Goal: Transaction & Acquisition: Purchase product/service

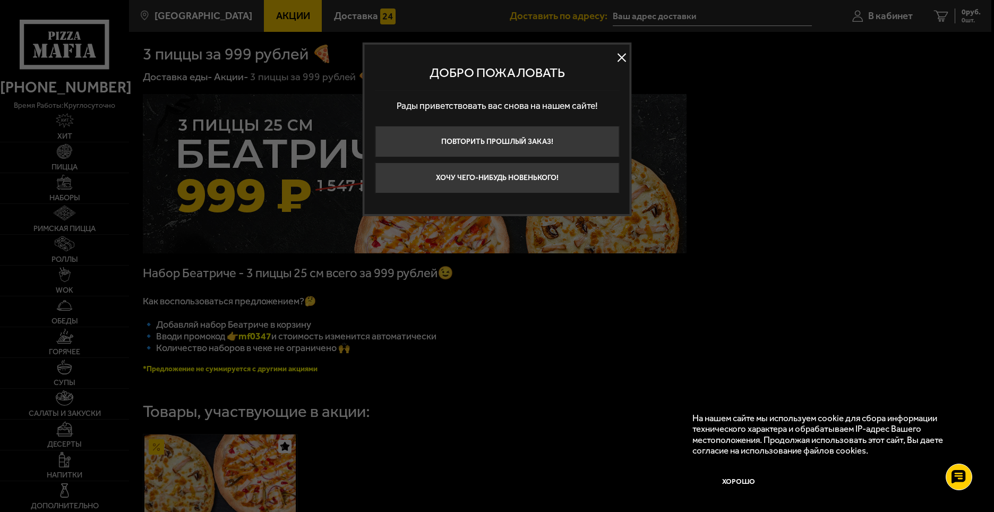
click at [622, 58] on button at bounding box center [622, 57] width 16 height 16
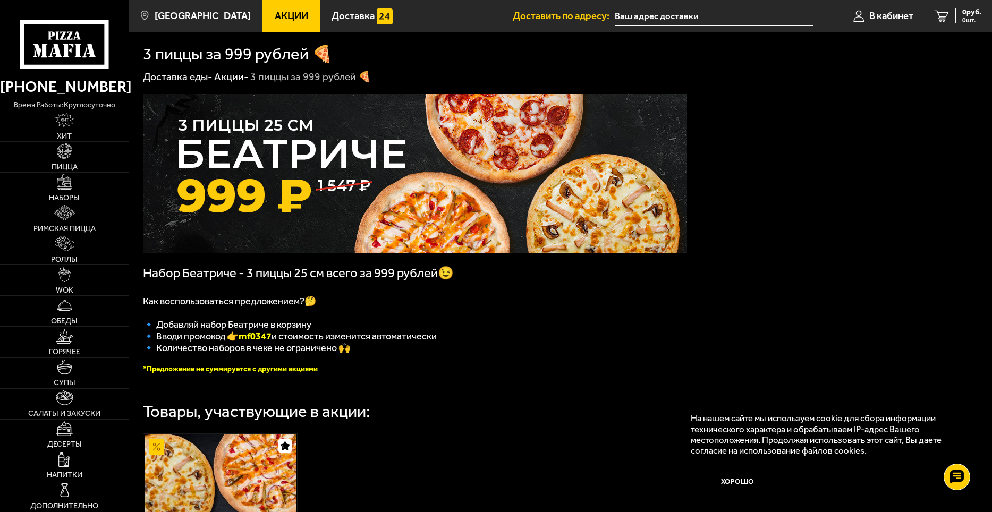
click at [835, 168] on div "Набор Беатриче - 3 пиццы 25 см всего за 999 рублей😉 Как воспользоваться предлож…" at bounding box center [560, 402] width 863 height 639
click at [72, 153] on img at bounding box center [64, 150] width 15 height 15
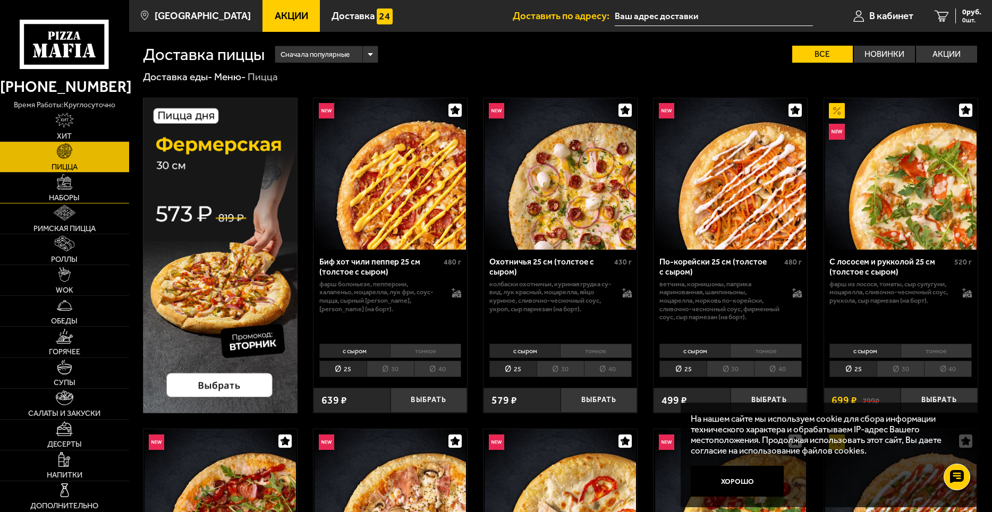
click at [65, 189] on img at bounding box center [64, 181] width 15 height 15
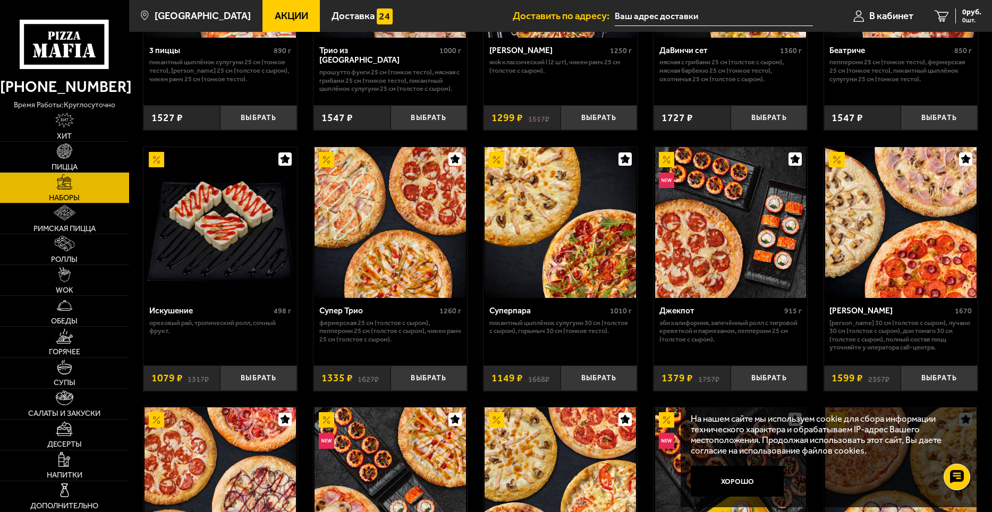
scroll to position [478, 0]
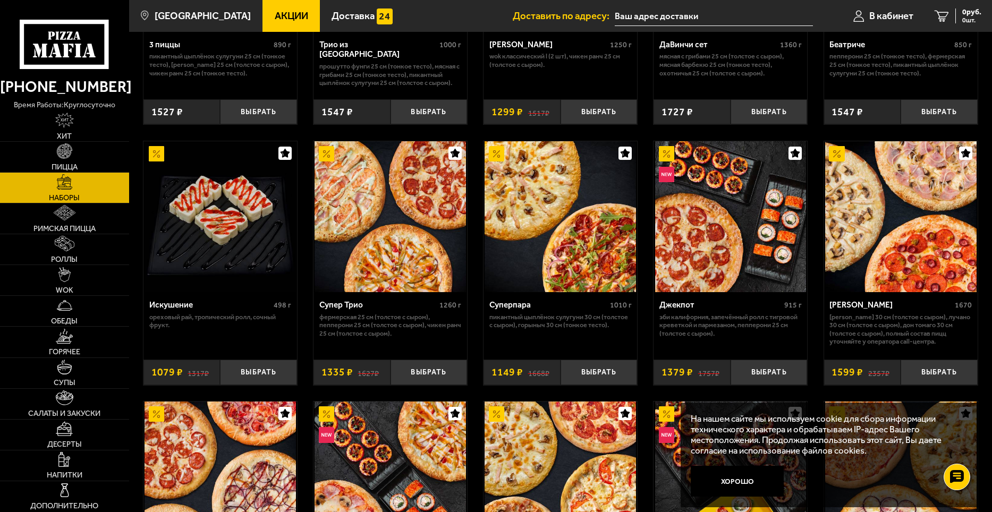
click at [907, 249] on img at bounding box center [900, 216] width 151 height 151
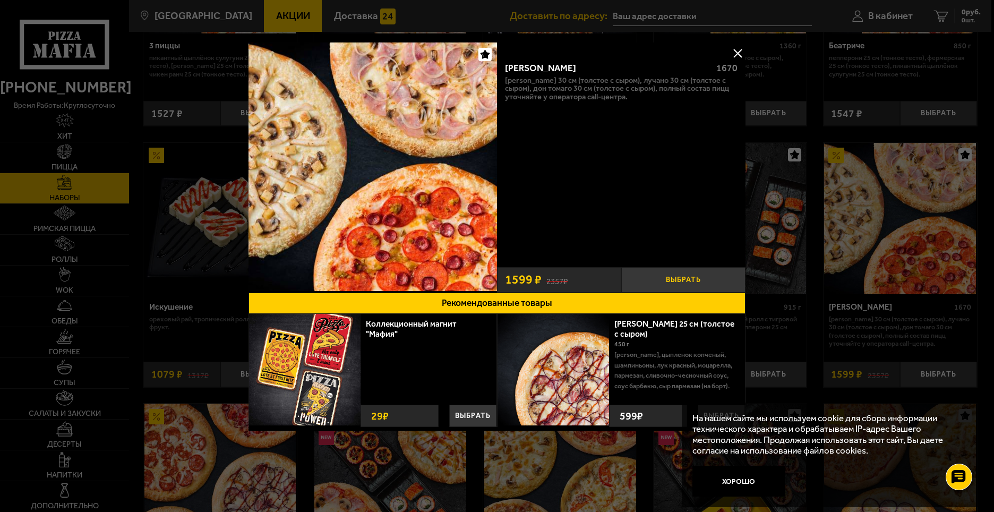
click at [658, 280] on button "Выбрать" at bounding box center [683, 279] width 124 height 25
click at [740, 52] on button at bounding box center [738, 53] width 16 height 16
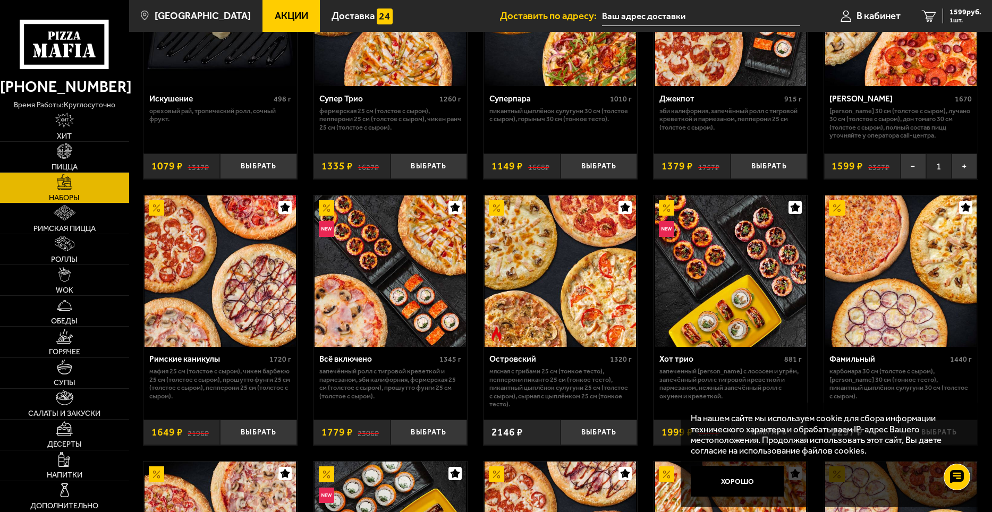
scroll to position [690, 0]
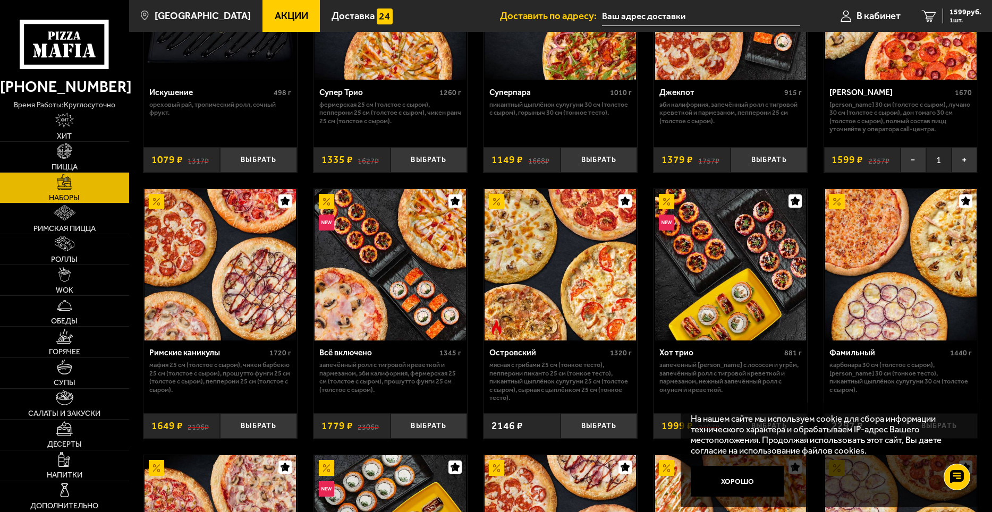
click at [918, 269] on img at bounding box center [900, 264] width 151 height 151
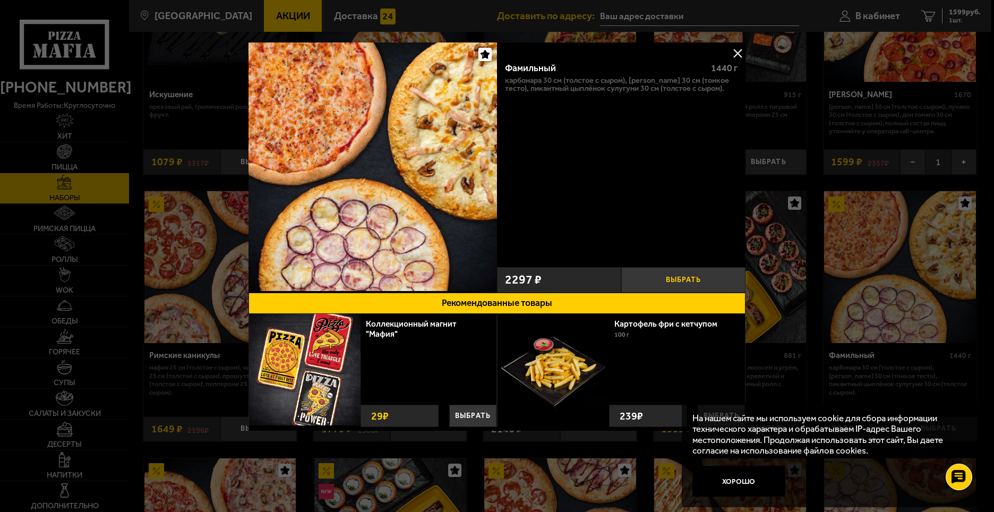
click at [673, 280] on button "Выбрать" at bounding box center [683, 279] width 124 height 25
click at [742, 48] on button at bounding box center [738, 53] width 16 height 16
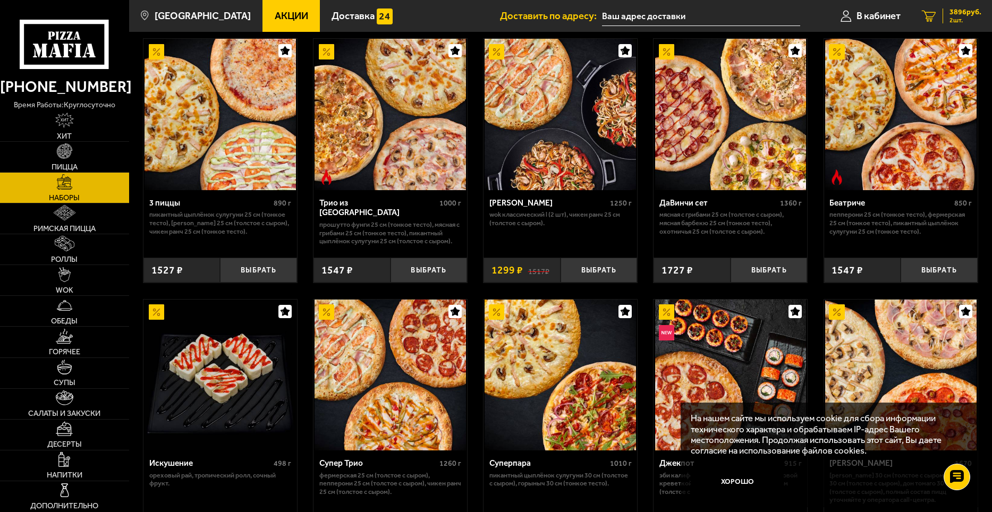
scroll to position [319, 0]
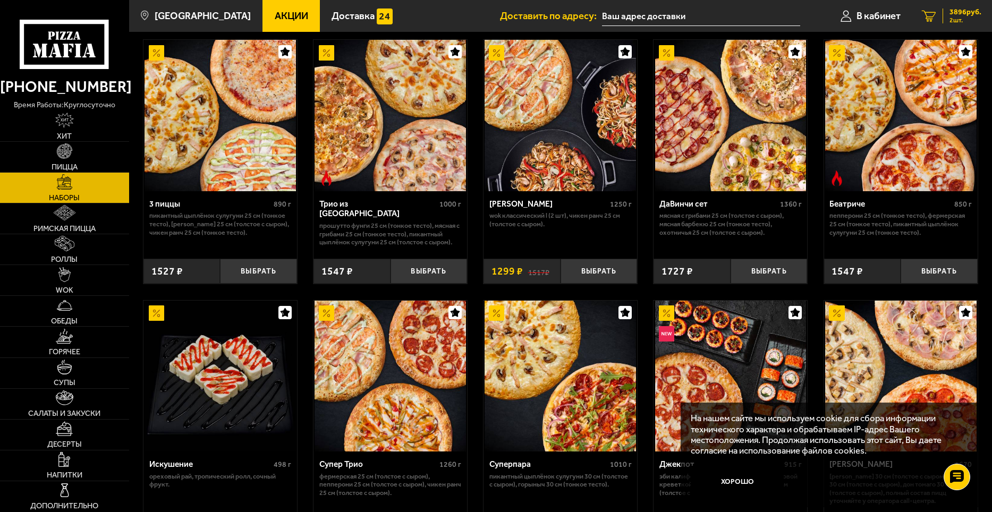
click at [964, 14] on span "3896 руб." at bounding box center [965, 11] width 32 height 7
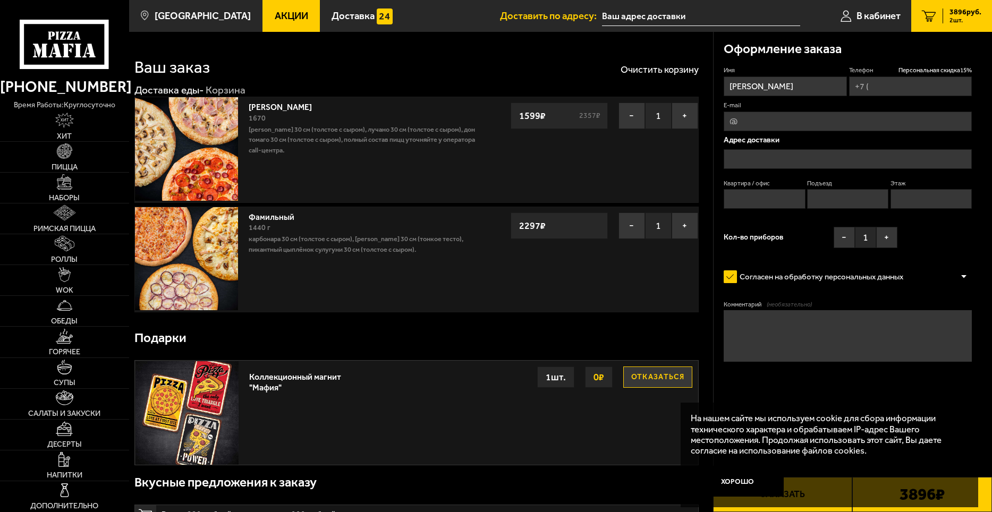
type input "[PHONE_NUMBER]"
type input "[STREET_ADDRESS]"
type input "10"
type input "1"
type input "3"
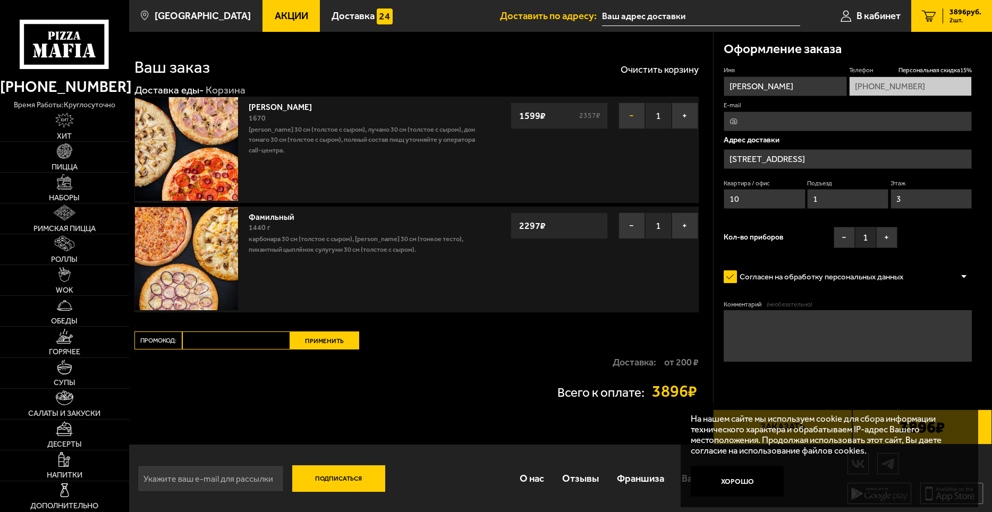
click at [625, 117] on button "−" at bounding box center [631, 116] width 27 height 27
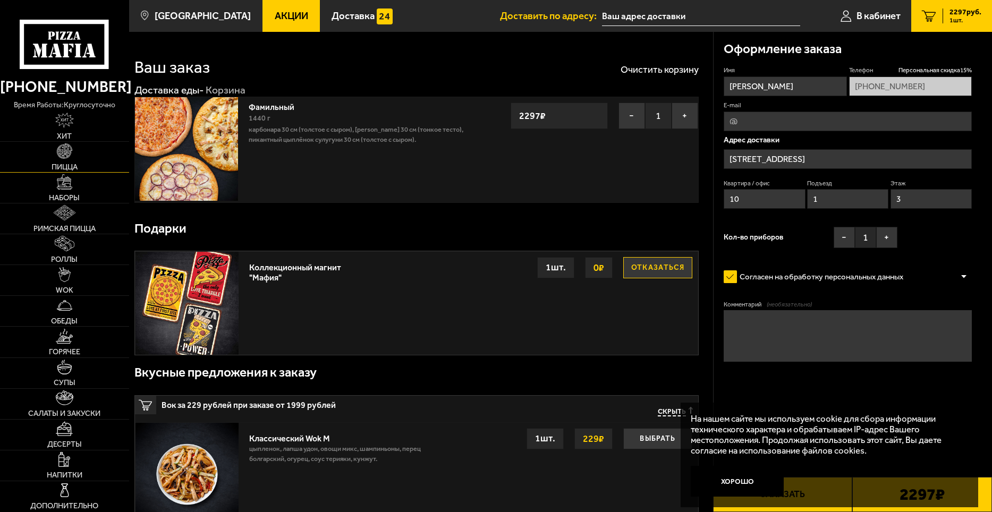
click at [67, 160] on link "Пицца" at bounding box center [64, 157] width 129 height 30
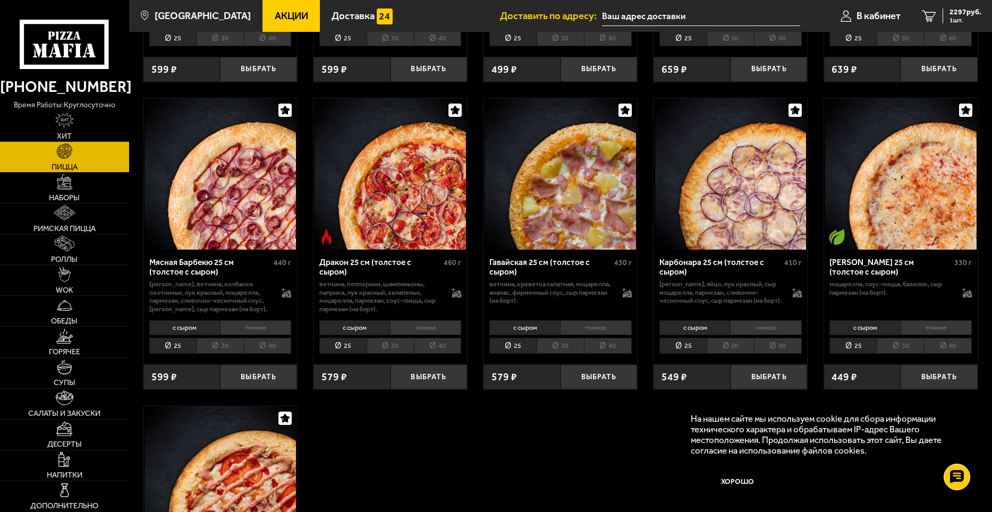
scroll to position [2018, 0]
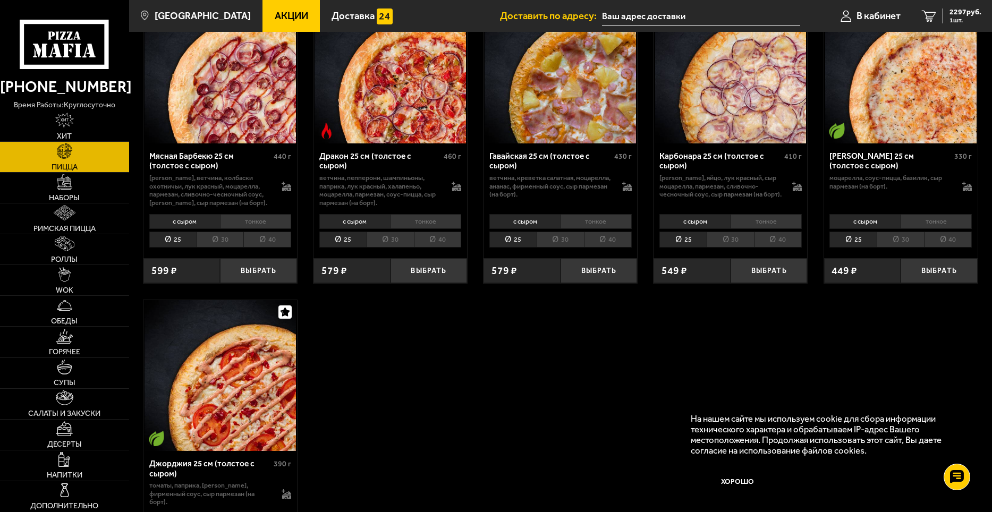
click at [229, 245] on li "30" at bounding box center [220, 240] width 47 height 16
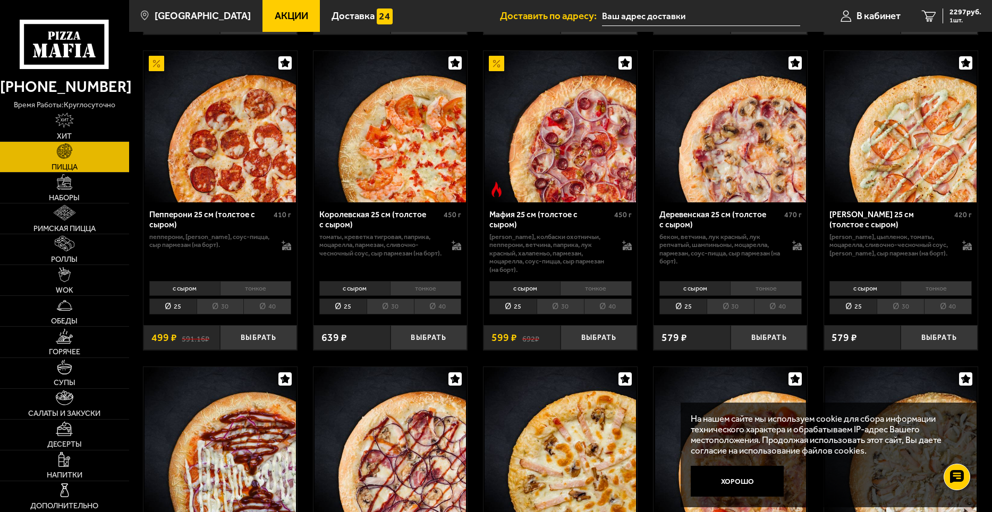
scroll to position [1062, 0]
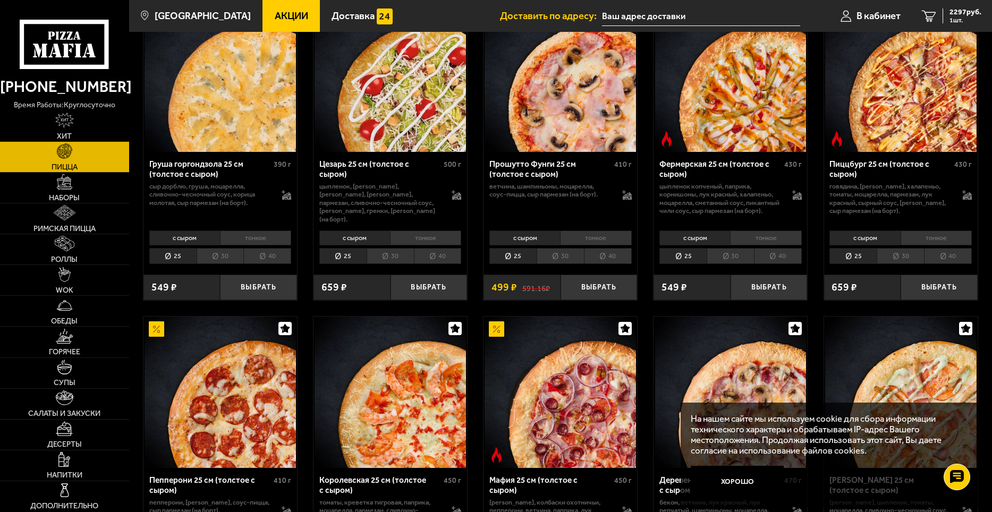
click at [221, 263] on li "30" at bounding box center [220, 256] width 47 height 16
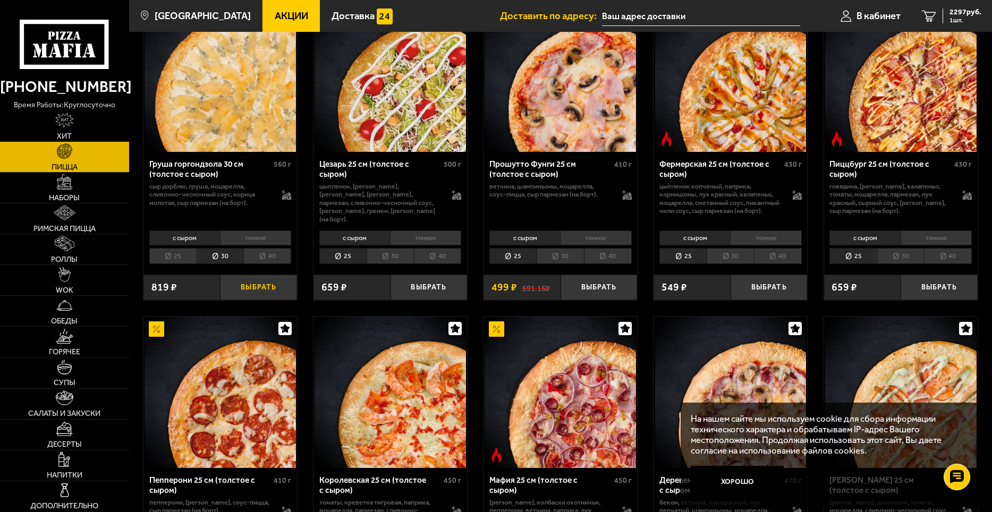
click at [255, 299] on button "Выбрать" at bounding box center [258, 287] width 77 height 25
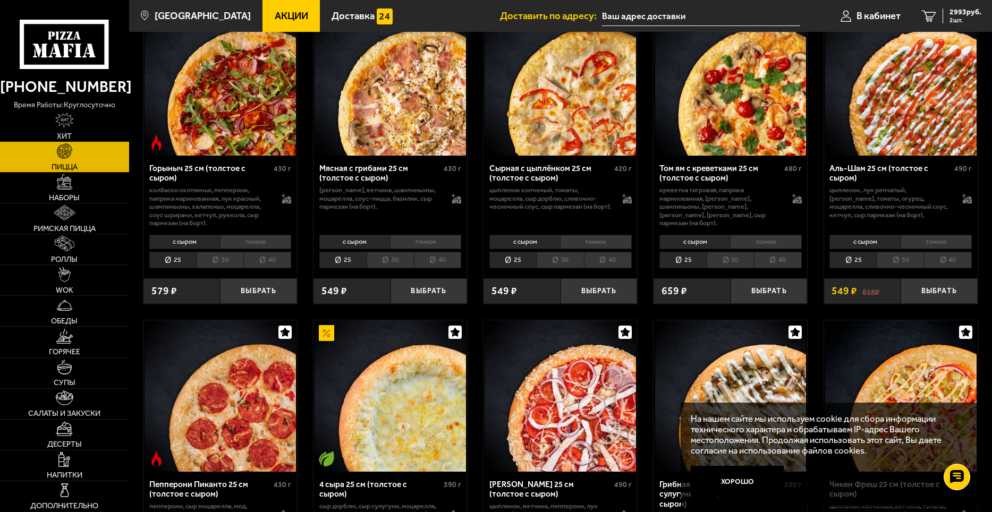
scroll to position [319, 0]
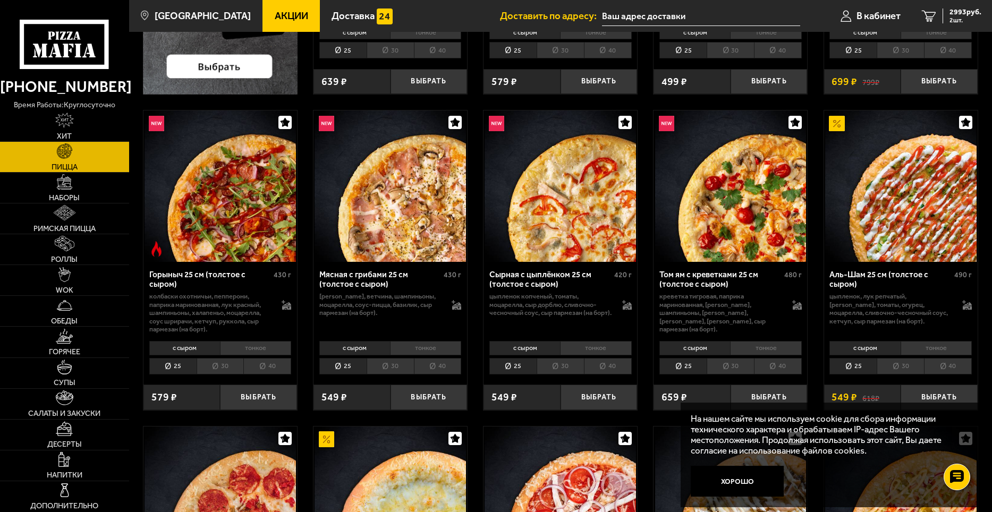
click at [907, 367] on li "30" at bounding box center [899, 366] width 47 height 16
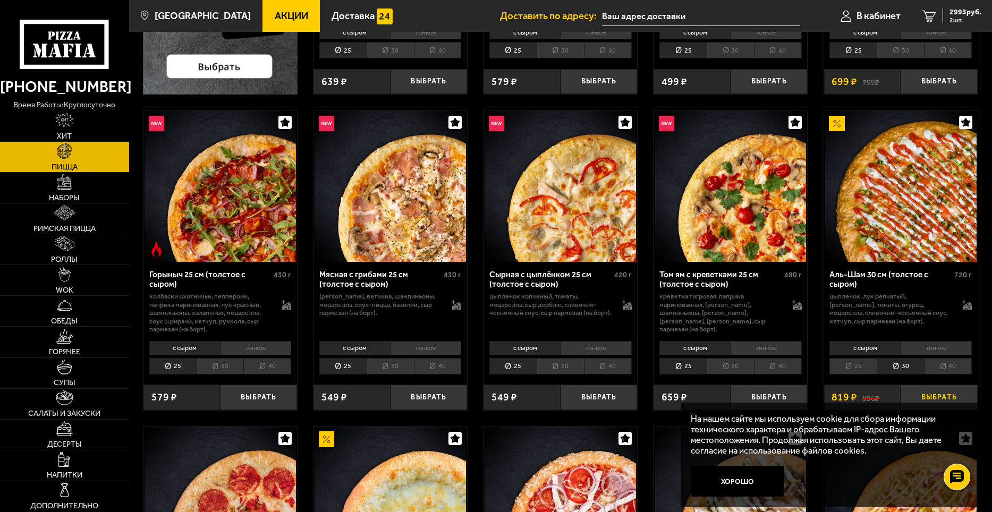
click at [943, 395] on button "Выбрать" at bounding box center [938, 397] width 77 height 25
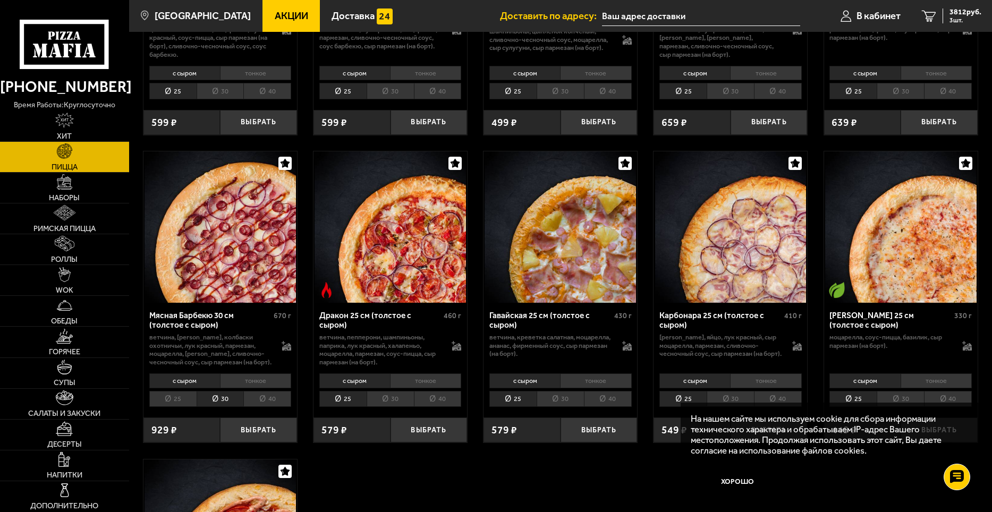
scroll to position [1912, 0]
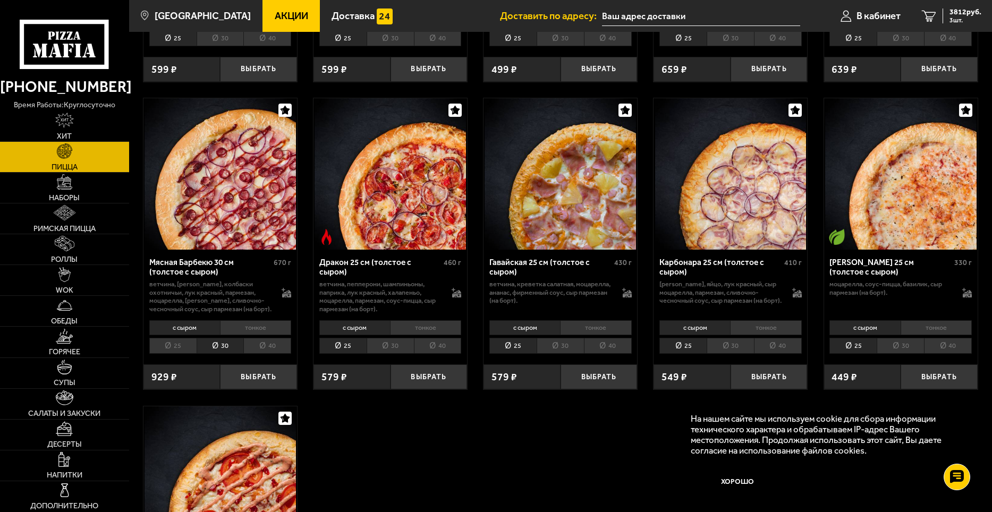
click at [736, 350] on li "30" at bounding box center [729, 346] width 47 height 16
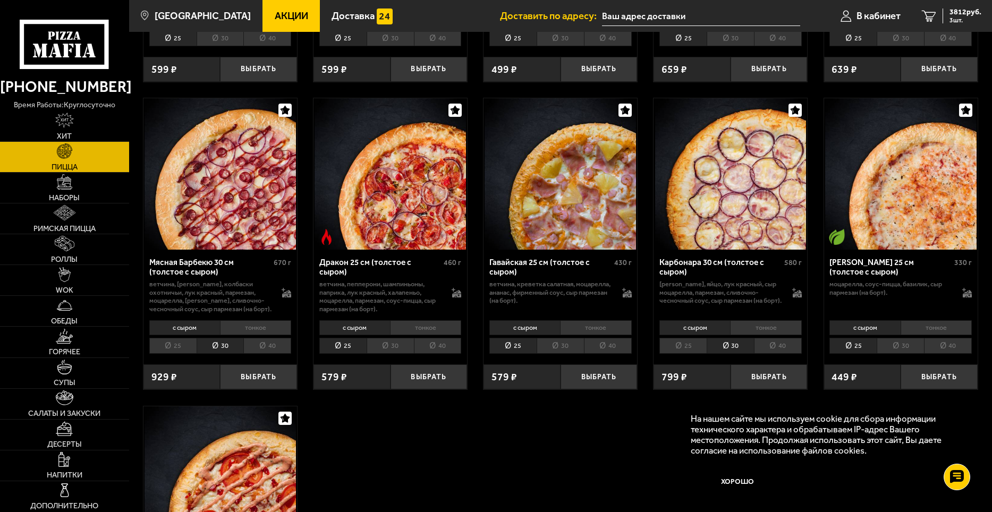
click at [764, 330] on li "тонкое" at bounding box center [765, 327] width 71 height 15
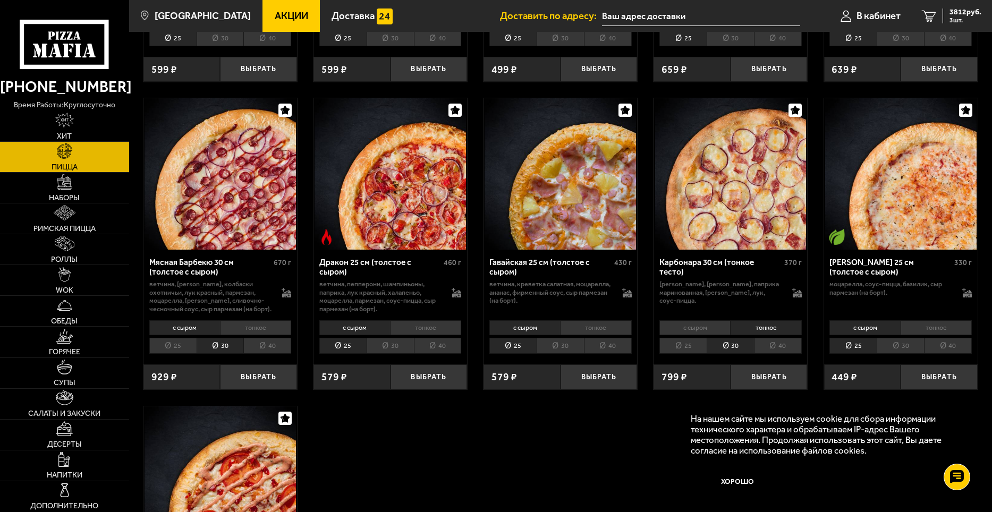
click at [704, 332] on li "с сыром" at bounding box center [694, 327] width 71 height 15
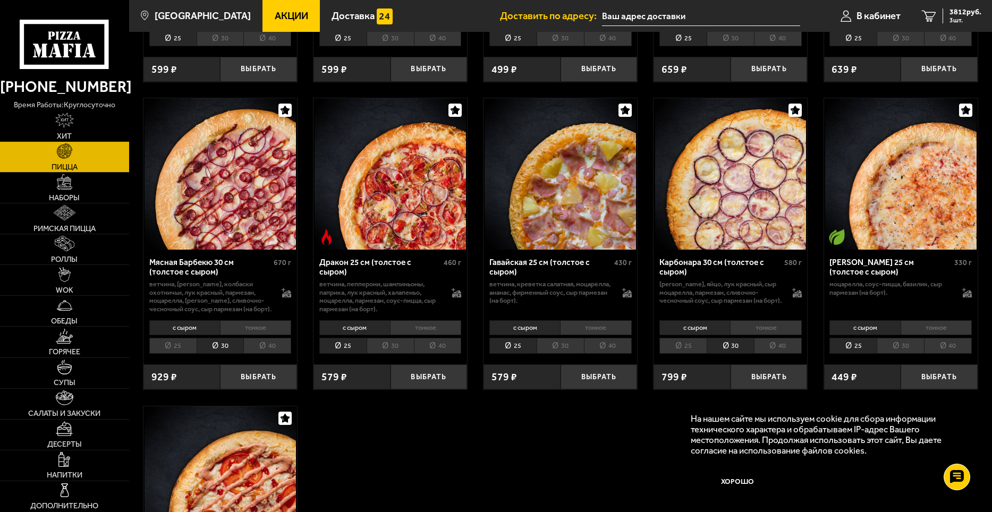
click at [752, 333] on li "тонкое" at bounding box center [765, 327] width 71 height 15
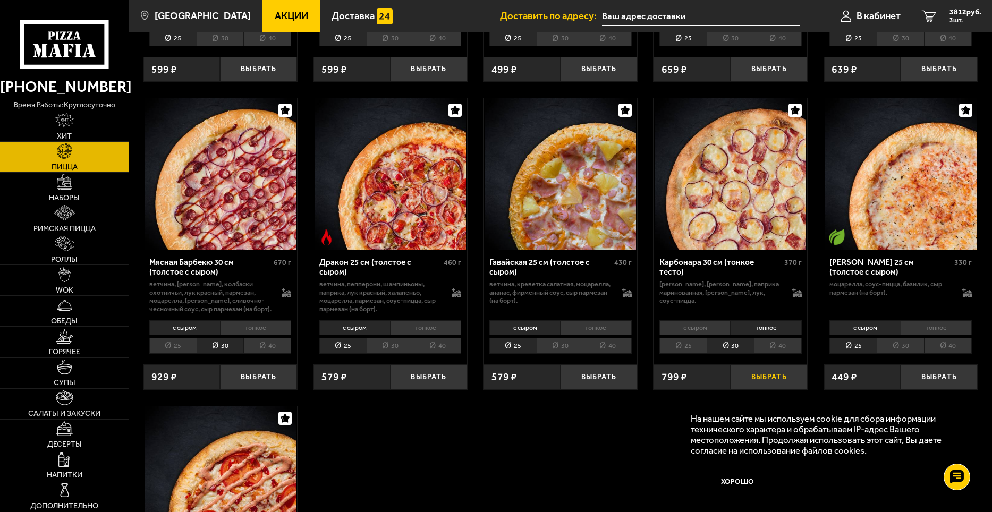
click at [759, 380] on button "Выбрать" at bounding box center [768, 376] width 77 height 25
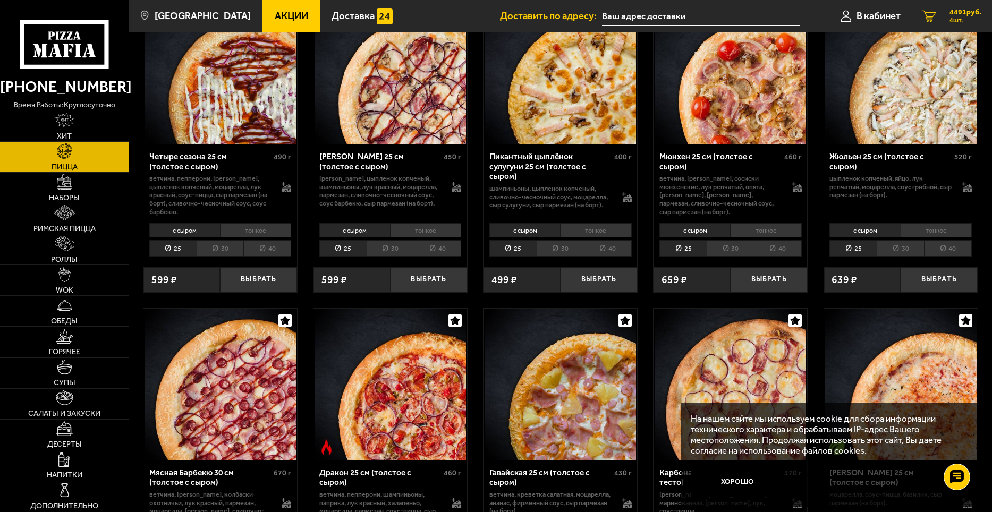
scroll to position [1700, 0]
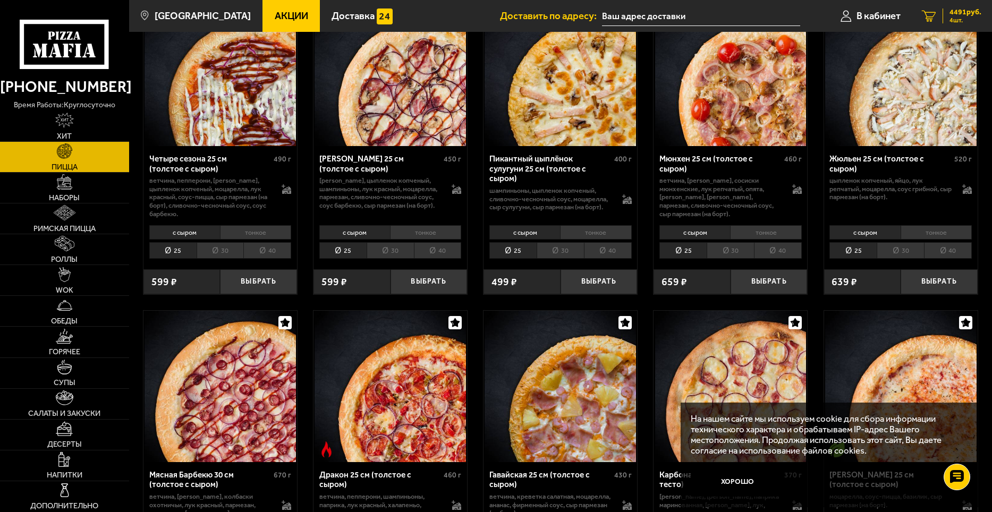
click at [961, 10] on span "4491 руб." at bounding box center [965, 11] width 32 height 7
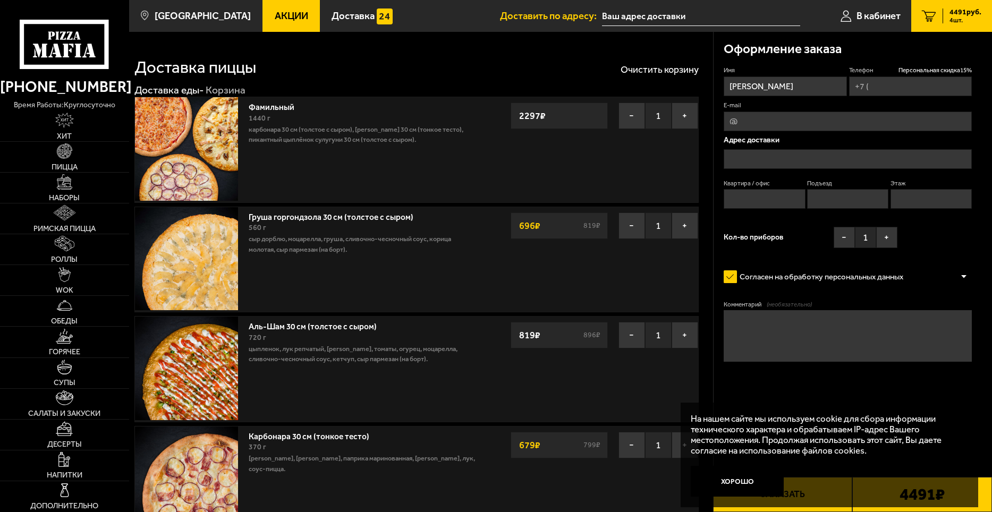
type input "[PHONE_NUMBER]"
type input "[STREET_ADDRESS]"
type input "10"
type input "1"
type input "3"
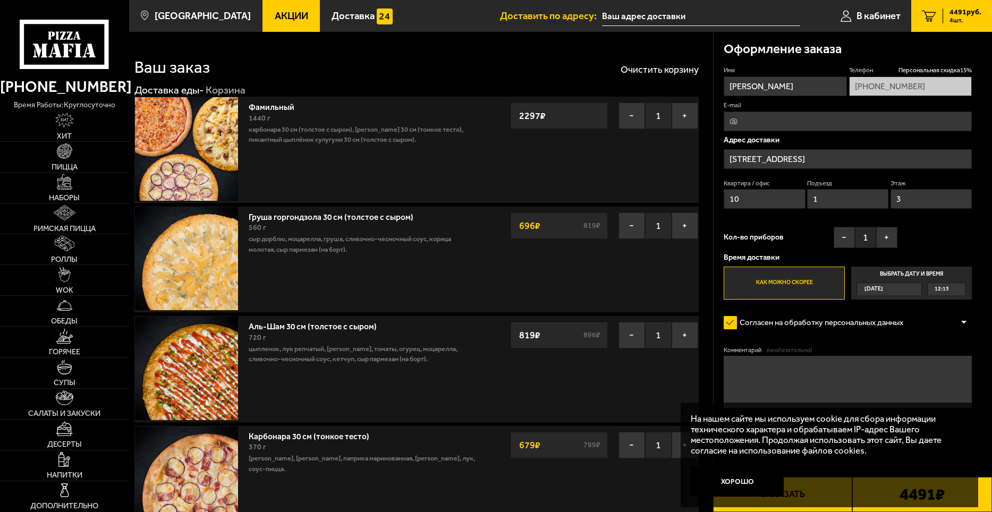
scroll to position [53, 0]
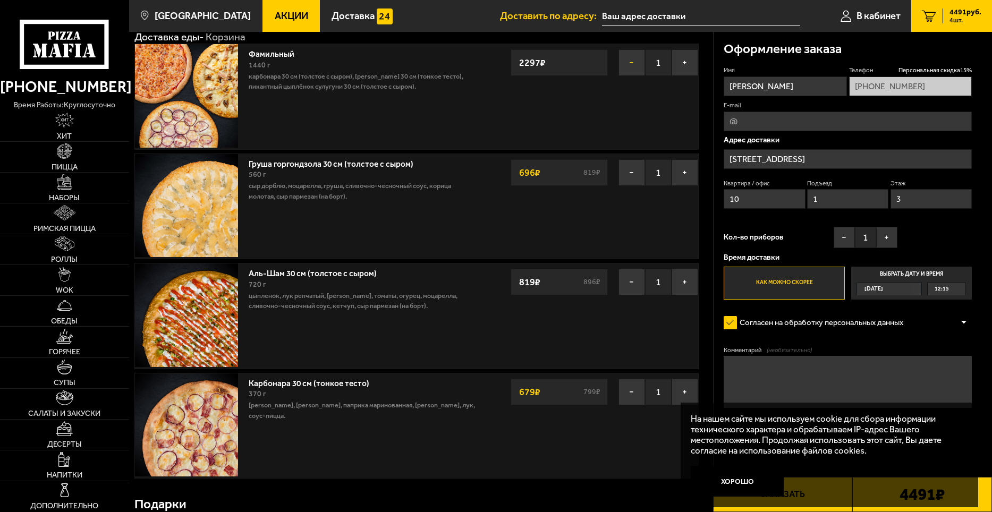
click at [634, 62] on button "−" at bounding box center [631, 62] width 27 height 27
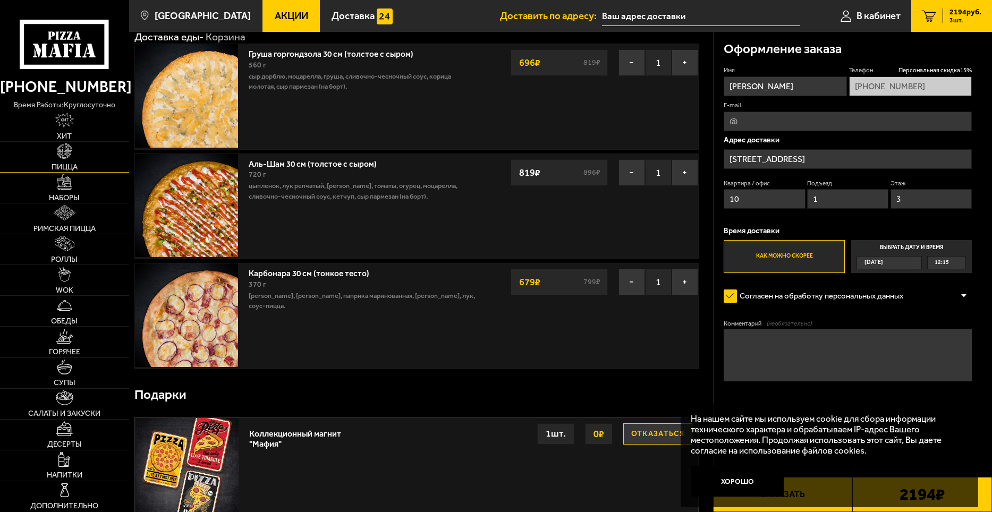
click at [71, 158] on img at bounding box center [64, 150] width 15 height 15
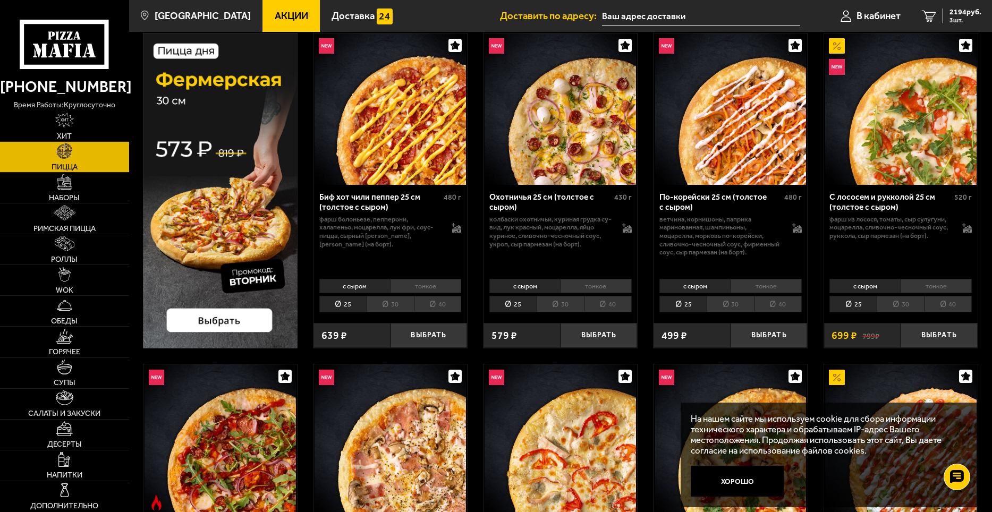
scroll to position [53, 0]
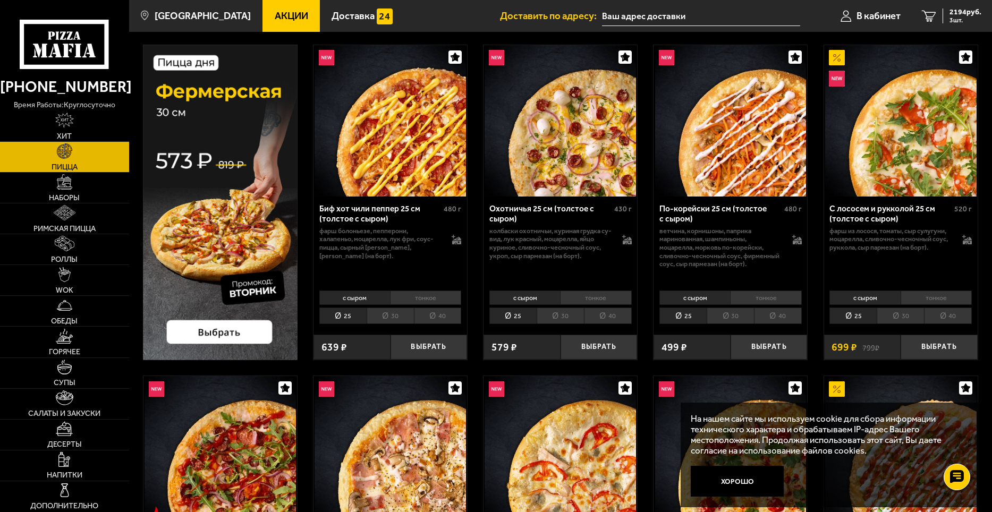
click at [906, 314] on li "30" at bounding box center [899, 316] width 47 height 16
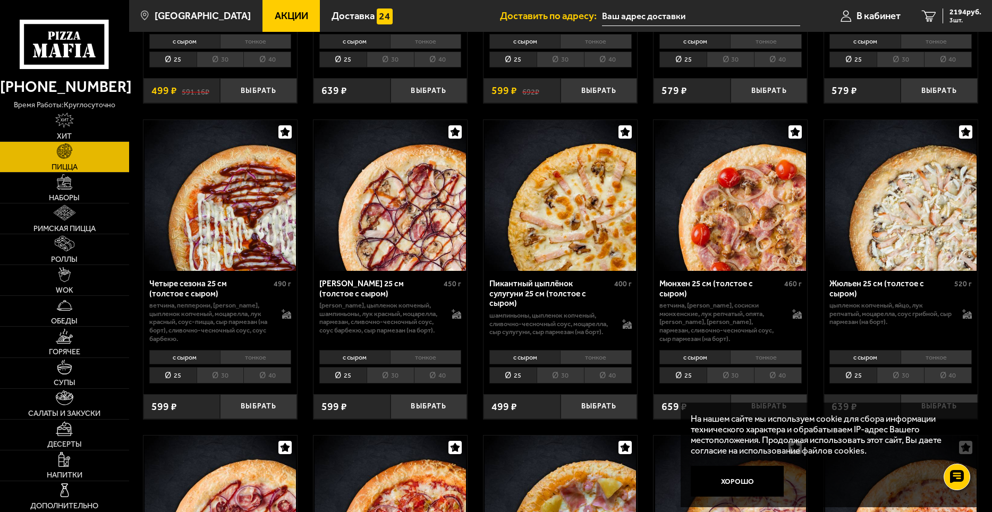
scroll to position [1647, 0]
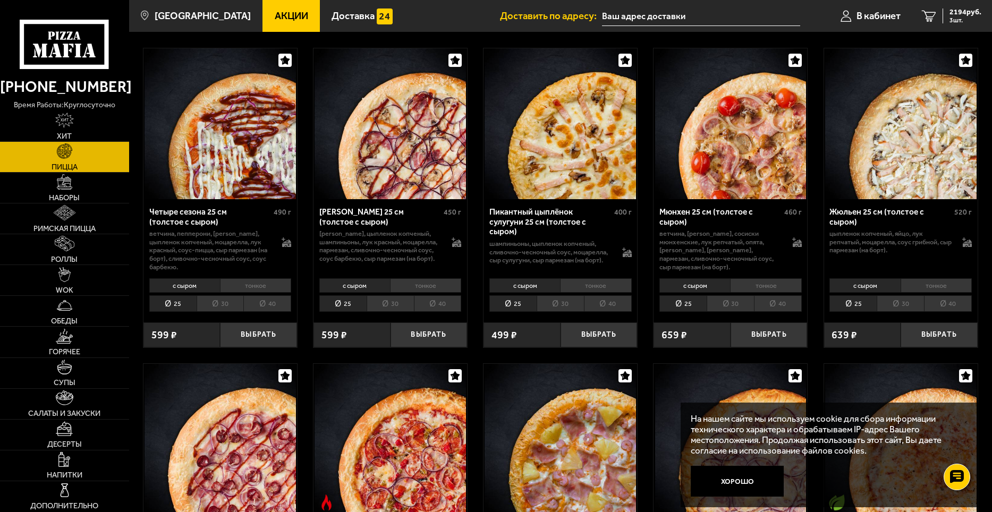
click at [909, 305] on li "30" at bounding box center [899, 303] width 47 height 16
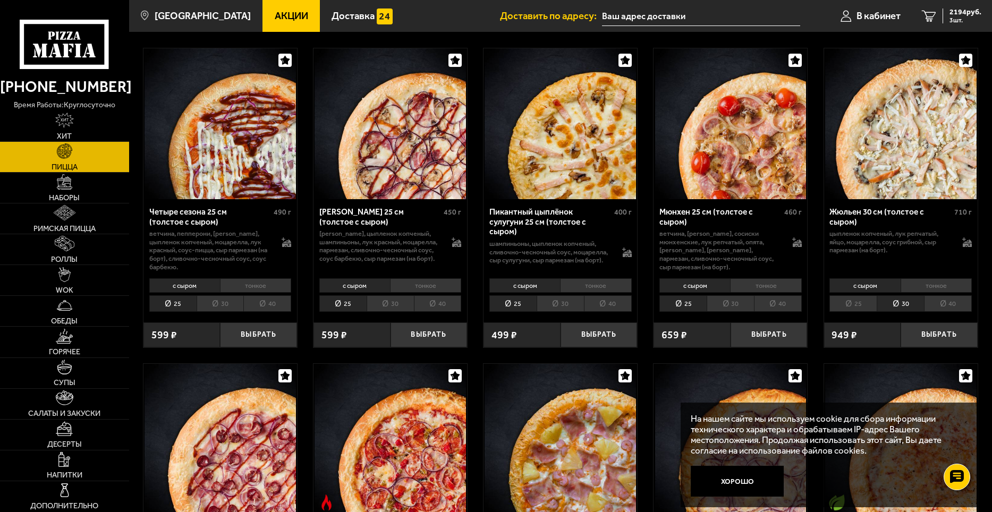
click at [930, 288] on li "тонкое" at bounding box center [935, 285] width 71 height 15
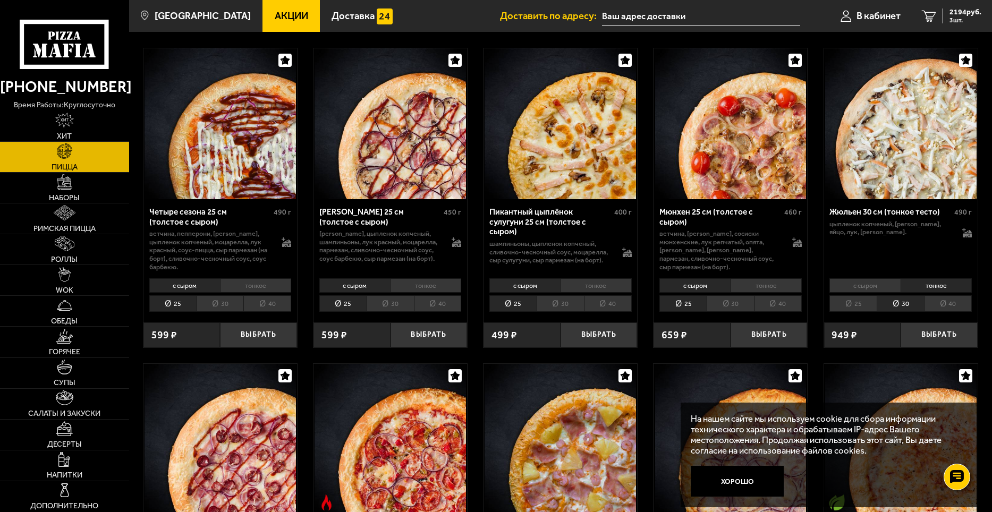
click at [867, 288] on li "с сыром" at bounding box center [864, 285] width 71 height 15
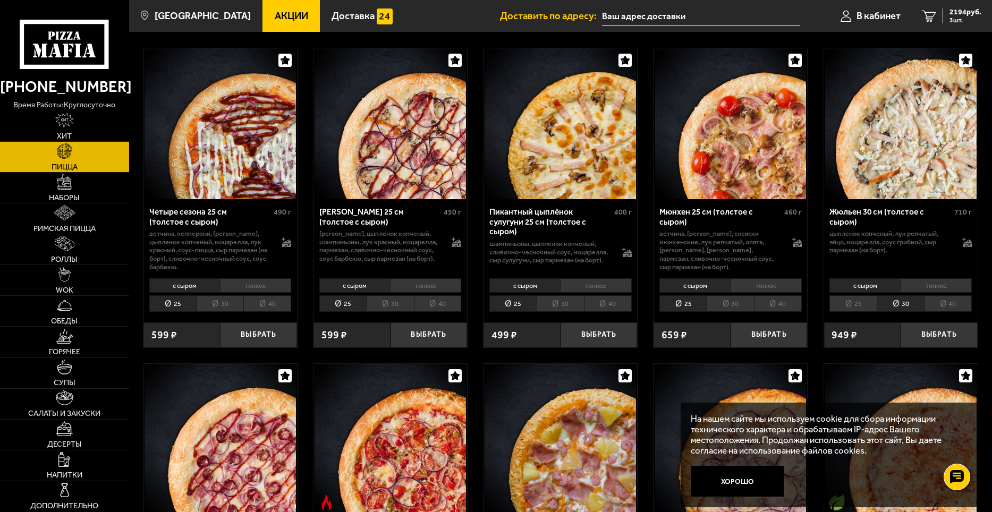
click at [936, 288] on li "тонкое" at bounding box center [935, 285] width 71 height 15
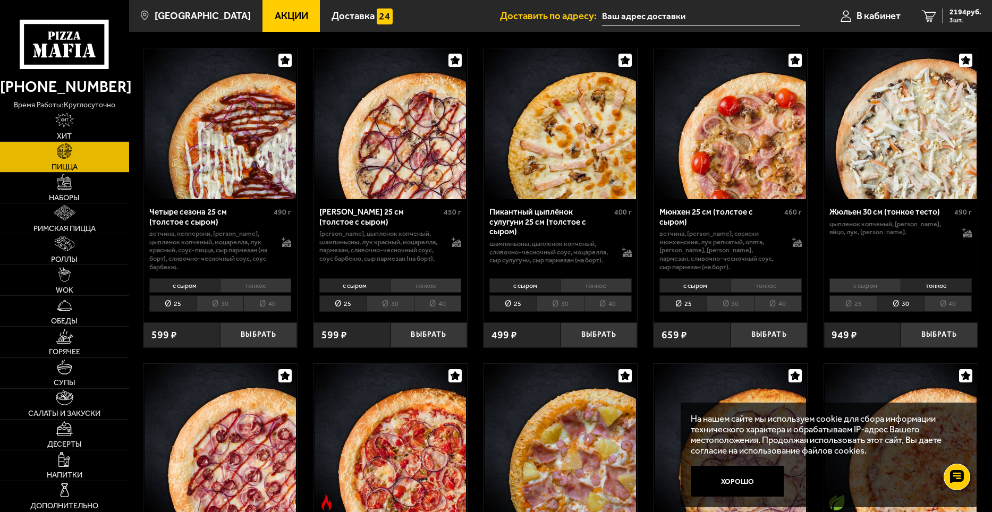
click at [852, 287] on li "с сыром" at bounding box center [864, 285] width 71 height 15
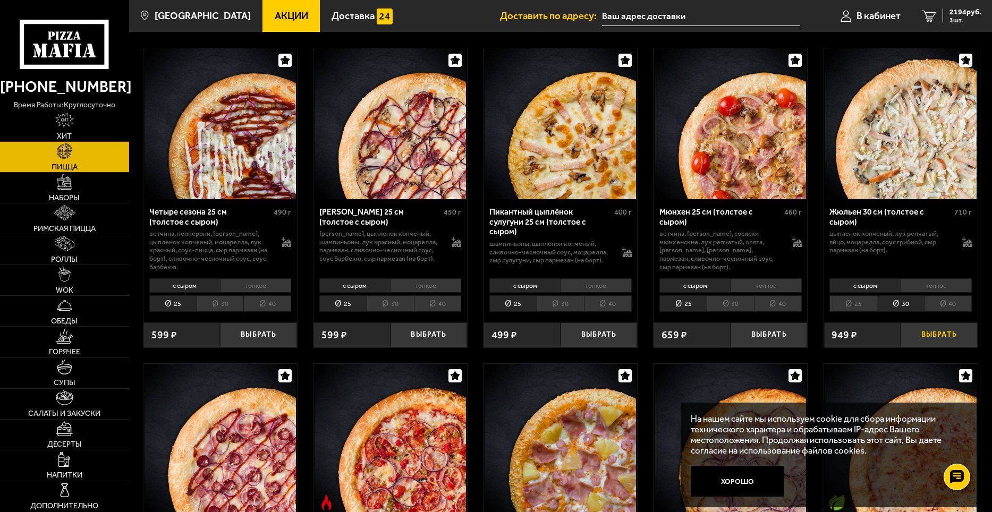
click at [932, 339] on button "Выбрать" at bounding box center [938, 334] width 77 height 25
click at [965, 8] on span "3001 руб." at bounding box center [965, 11] width 32 height 7
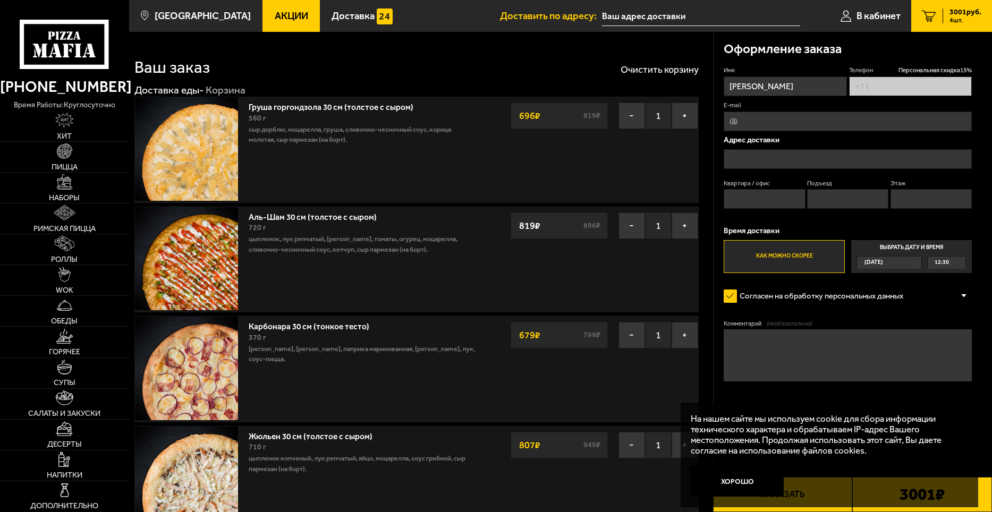
type input "[PHONE_NUMBER]"
type input "[STREET_ADDRESS]"
type input "10"
type input "1"
type input "3"
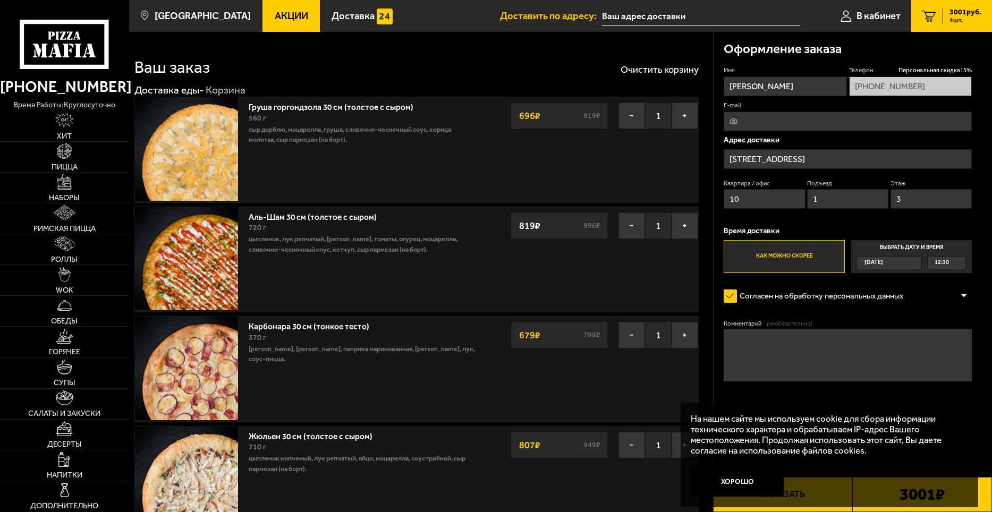
click at [182, 152] on img at bounding box center [186, 148] width 103 height 103
click at [217, 156] on img at bounding box center [186, 148] width 103 height 103
click at [339, 217] on link "Аль-Шам 30 см (толстое с сыром)" at bounding box center [318, 215] width 138 height 13
click at [214, 235] on img at bounding box center [186, 258] width 103 height 103
click at [214, 259] on img at bounding box center [186, 258] width 103 height 103
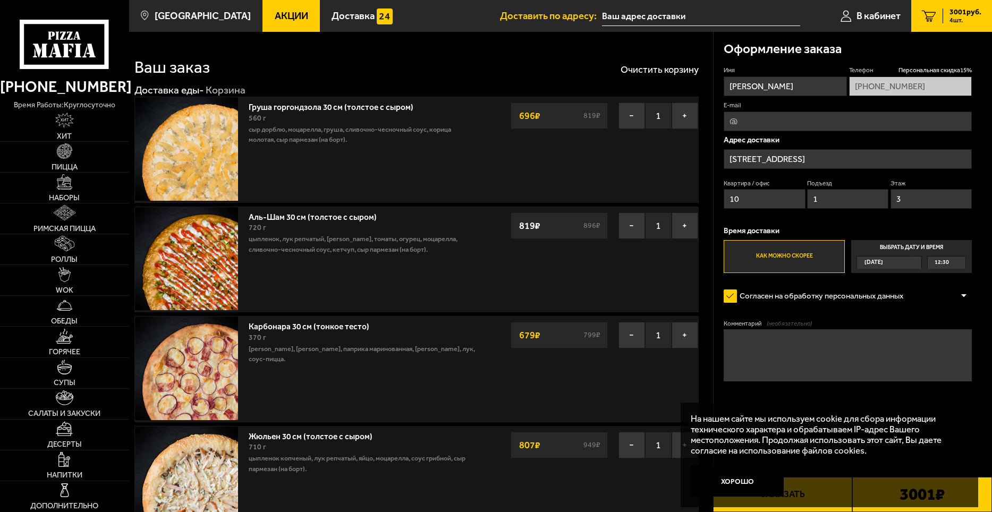
click at [316, 214] on link "Аль-Шам 30 см (толстое с сыром)" at bounding box center [318, 215] width 138 height 13
click at [717, 478] on button "Хорошо" at bounding box center [736, 481] width 93 height 31
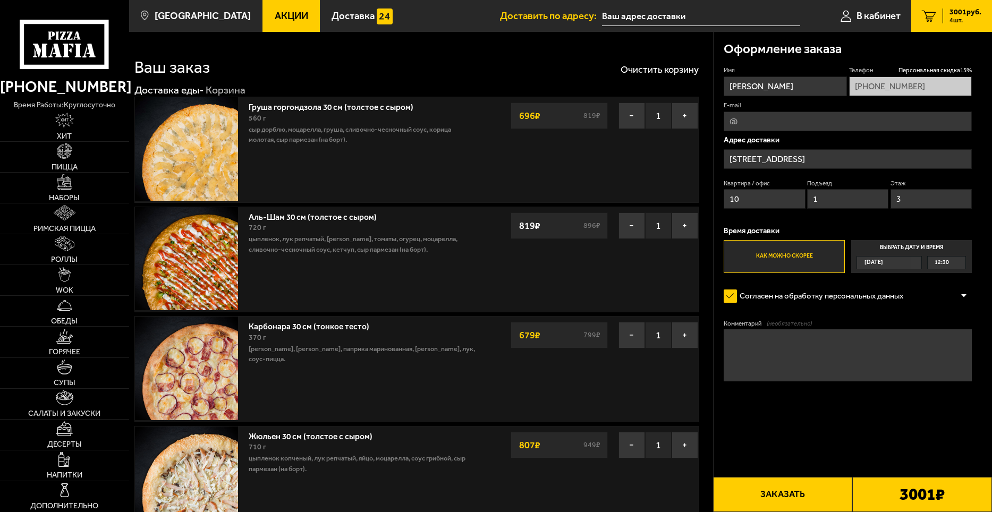
click at [301, 211] on link "Аль-Шам 30 см (толстое с сыром)" at bounding box center [318, 215] width 138 height 13
click at [309, 232] on div "720 г" at bounding box center [363, 228] width 229 height 12
click at [330, 218] on link "Аль-Шам 30 см (толстое с сыром)" at bounding box center [318, 215] width 138 height 13
click at [76, 152] on link "Пицца" at bounding box center [64, 157] width 129 height 30
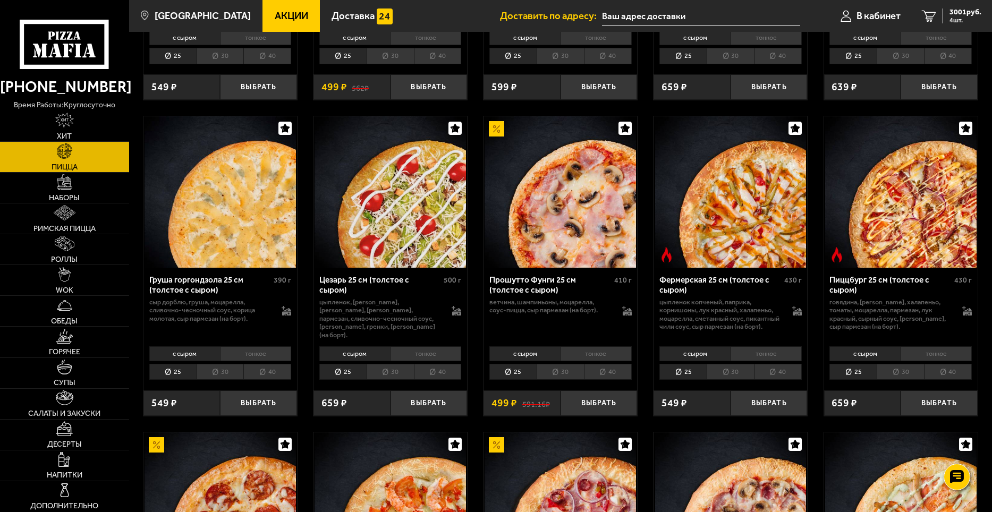
scroll to position [956, 0]
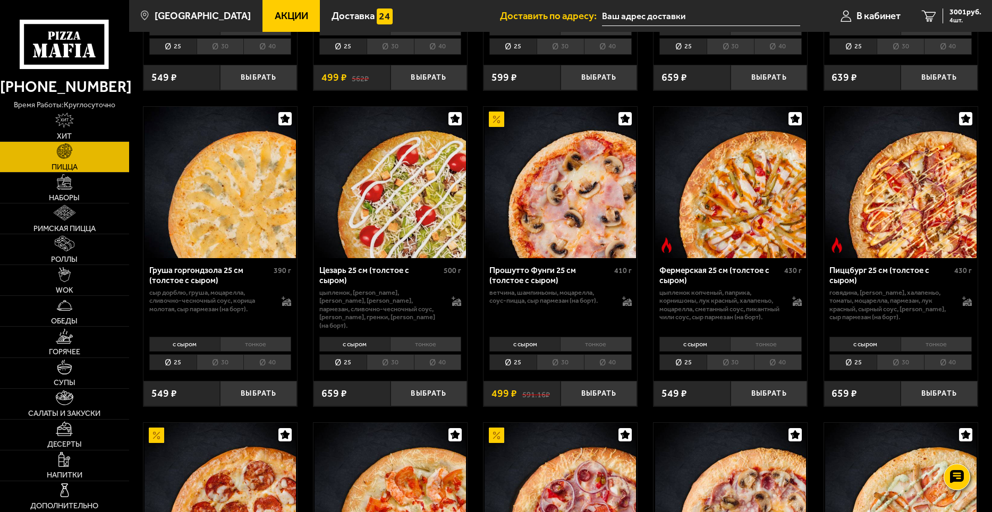
click at [243, 352] on li "тонкое" at bounding box center [255, 344] width 71 height 15
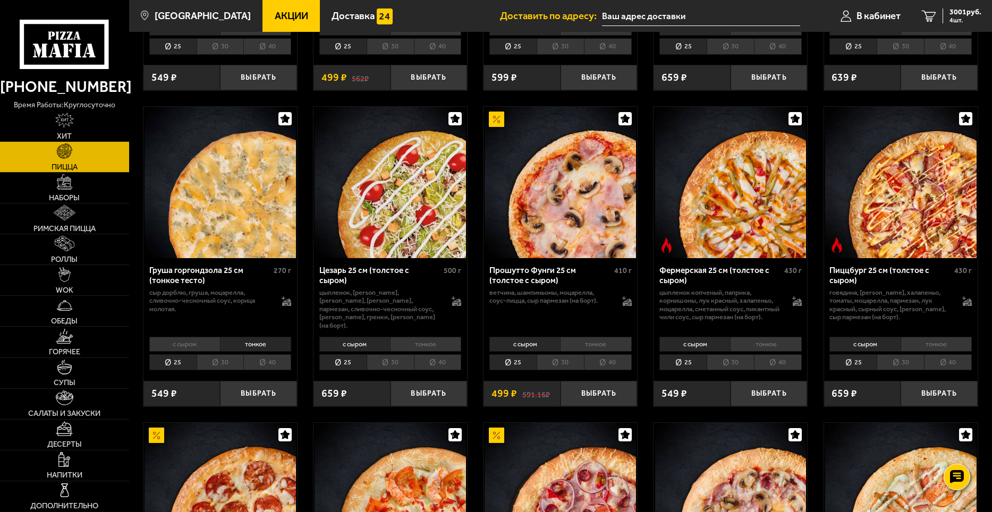
click at [225, 371] on li "30" at bounding box center [220, 362] width 47 height 16
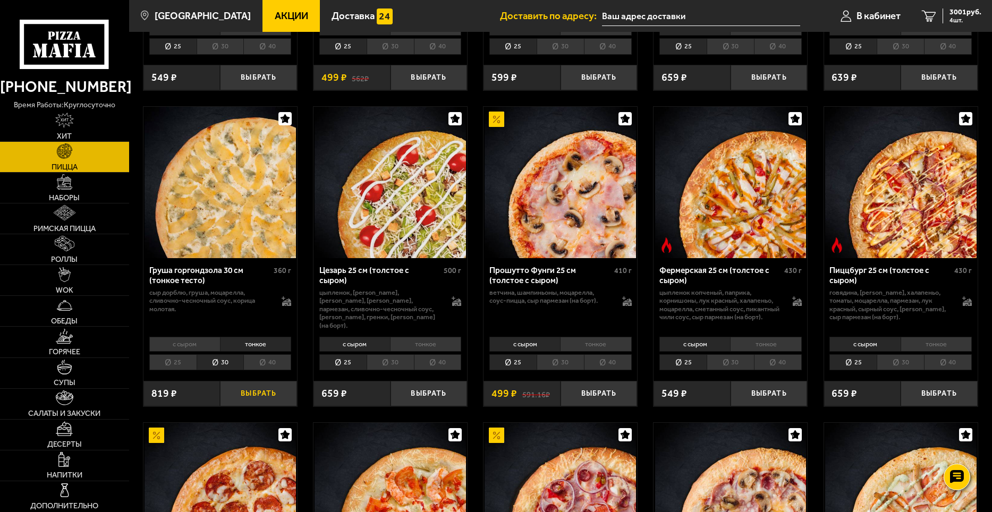
click at [262, 406] on button "Выбрать" at bounding box center [258, 393] width 77 height 25
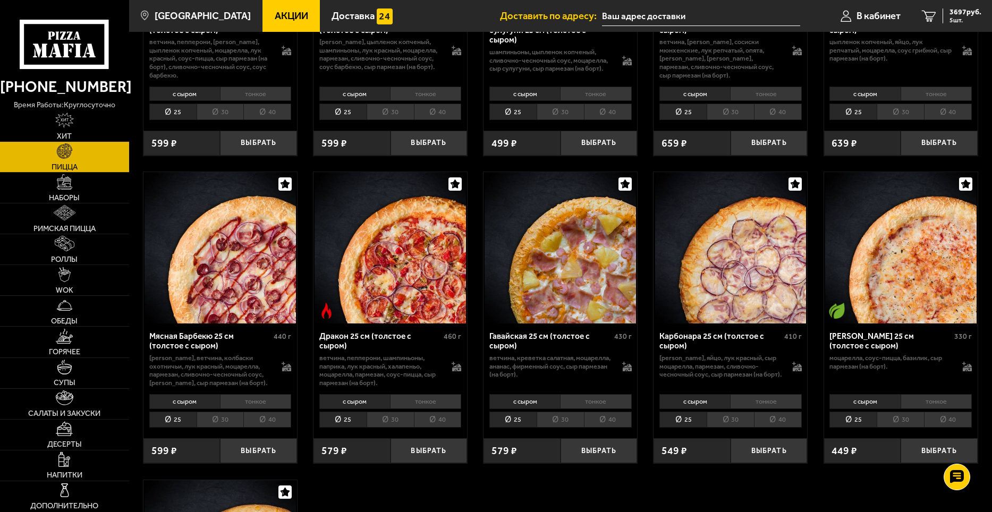
scroll to position [1859, 0]
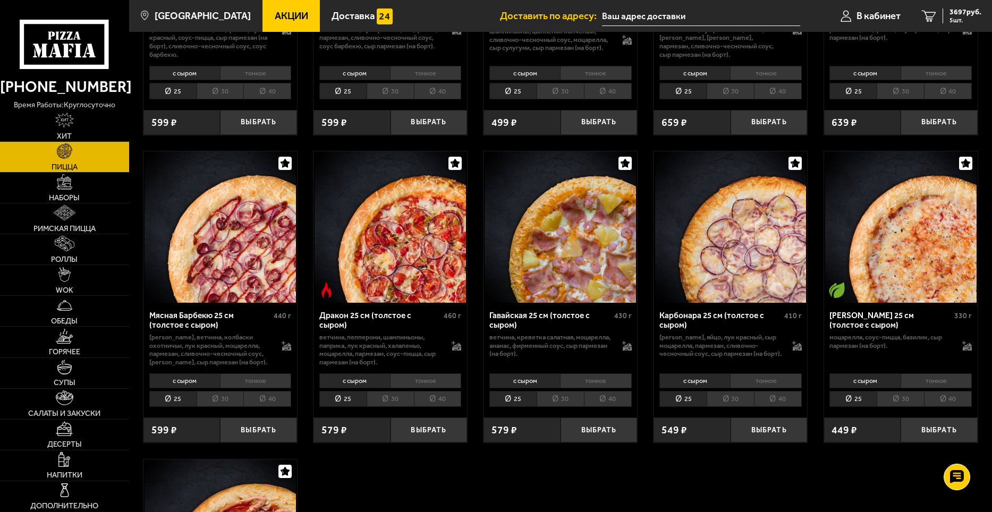
click at [737, 403] on li "30" at bounding box center [729, 399] width 47 height 16
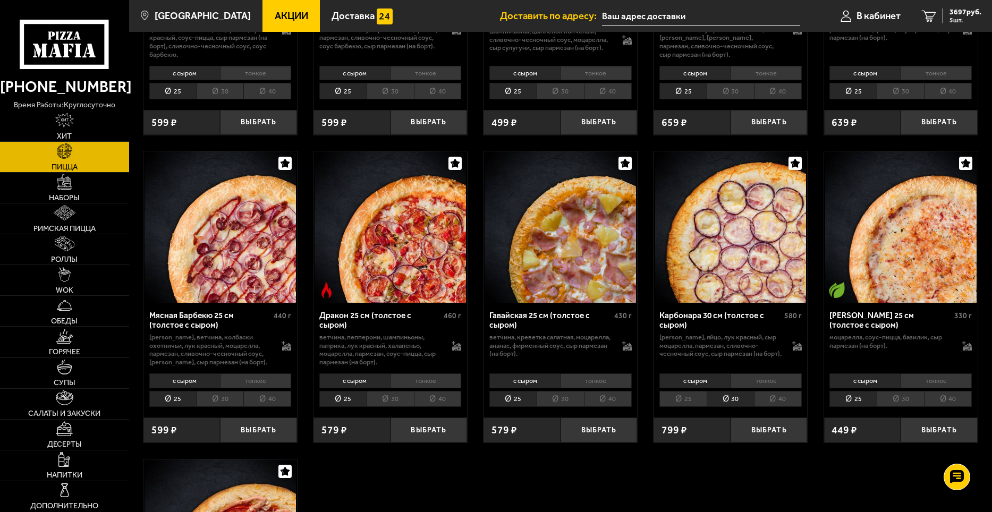
click at [762, 385] on li "тонкое" at bounding box center [765, 380] width 71 height 15
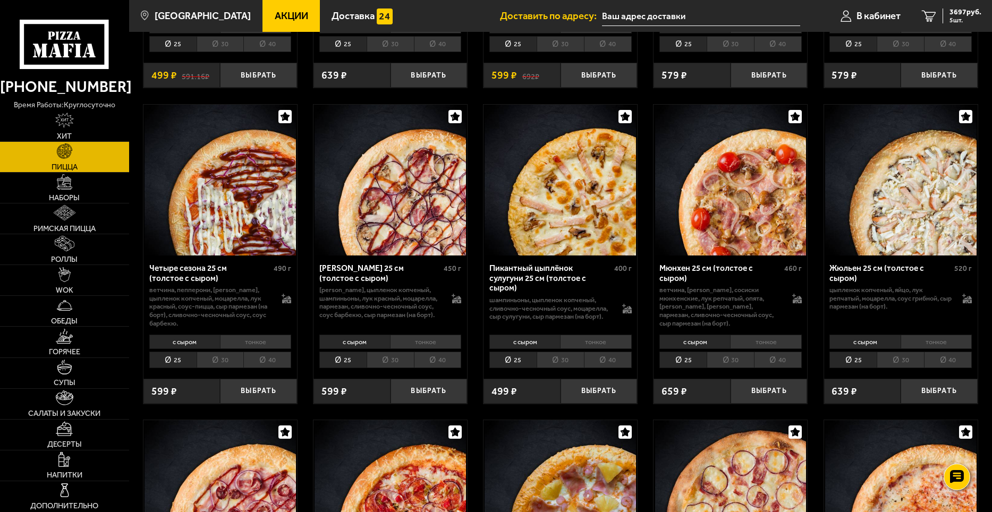
scroll to position [1593, 0]
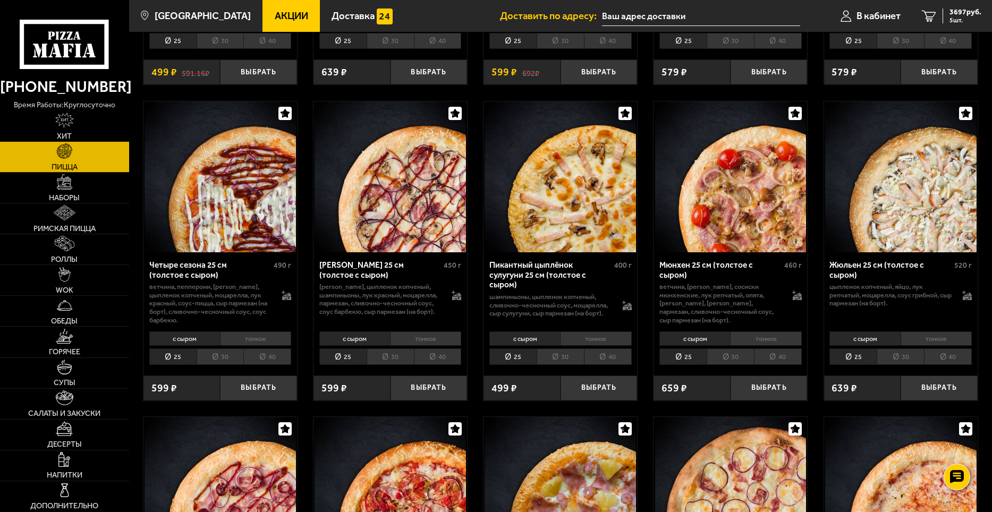
click at [935, 342] on li "тонкое" at bounding box center [935, 338] width 71 height 15
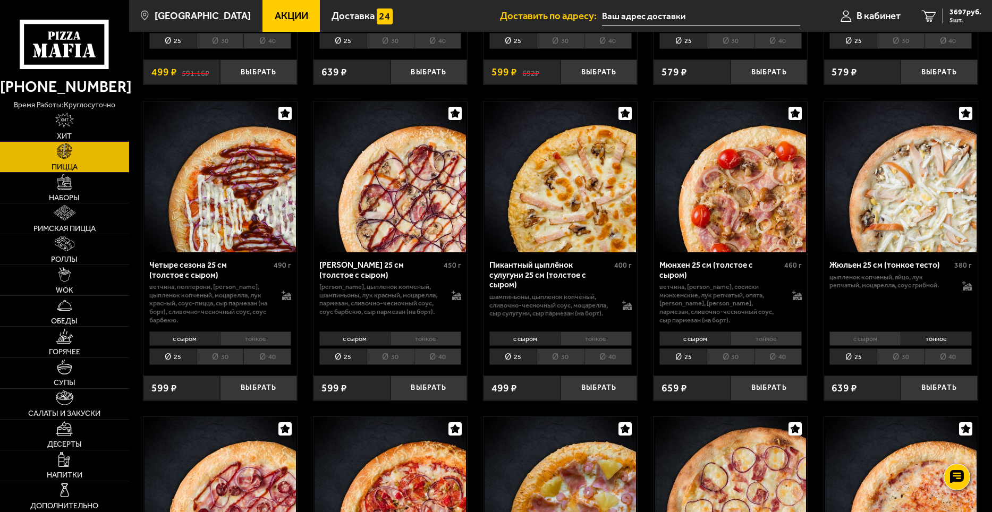
click at [908, 361] on li "30" at bounding box center [899, 356] width 47 height 16
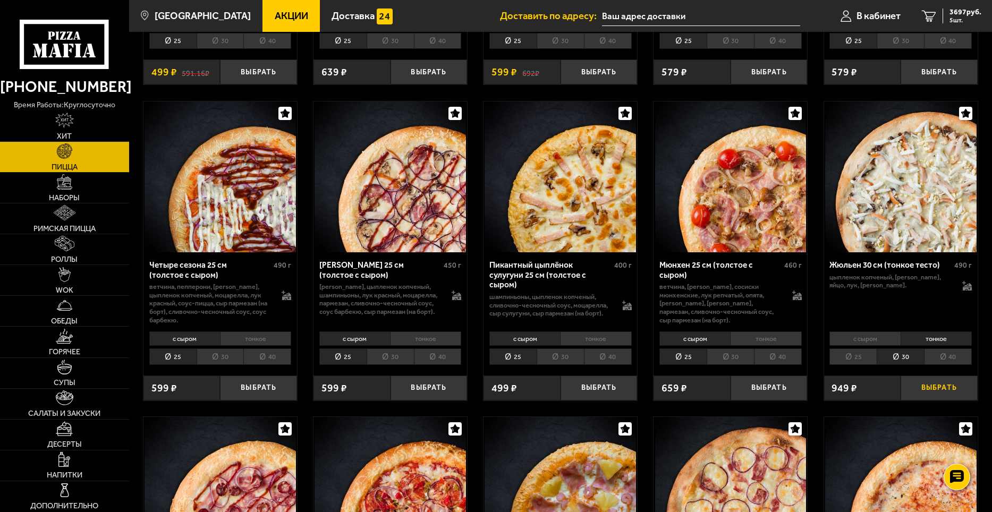
click at [944, 391] on button "Выбрать" at bounding box center [938, 388] width 77 height 25
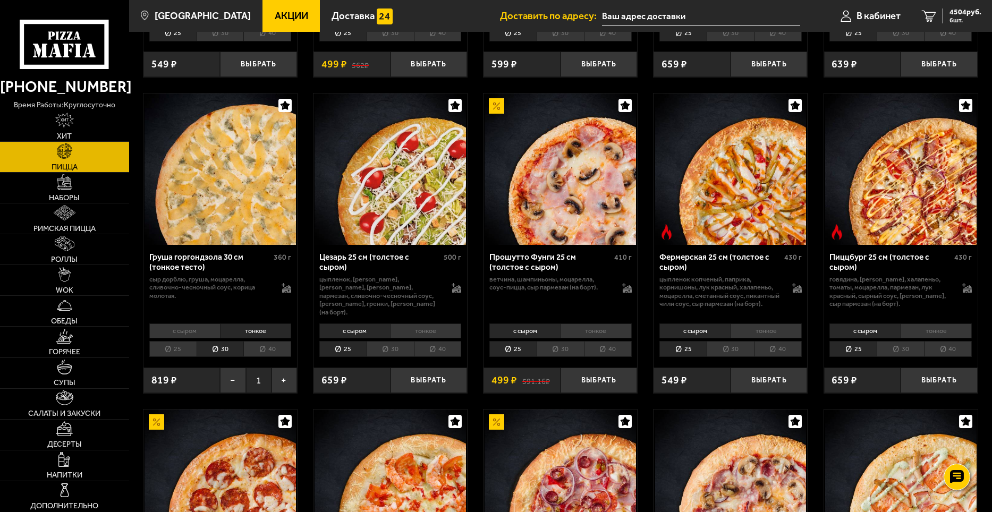
scroll to position [690, 0]
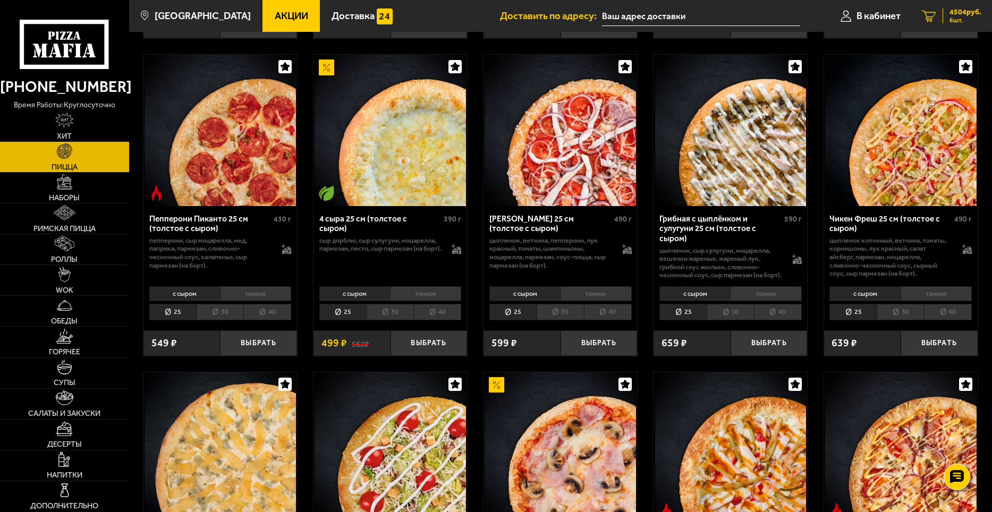
click at [956, 15] on span "4504 руб." at bounding box center [965, 11] width 32 height 7
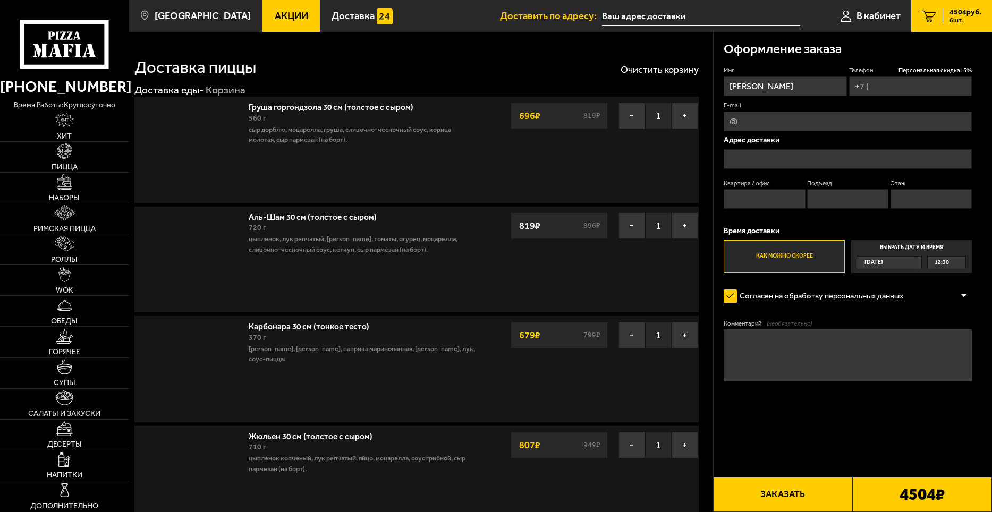
type input "[PHONE_NUMBER]"
type input "[STREET_ADDRESS]"
type input "10"
type input "1"
type input "3"
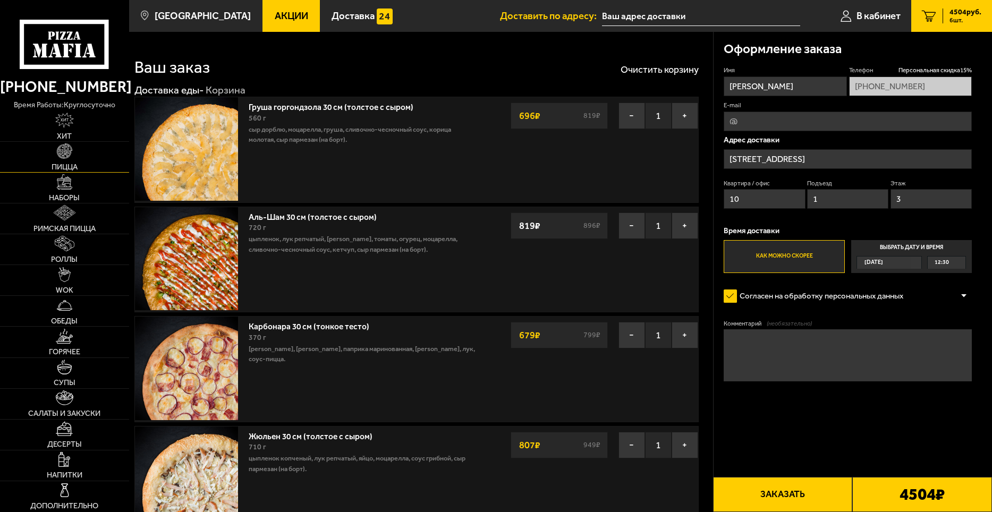
click at [76, 155] on link "Пицца" at bounding box center [64, 157] width 129 height 30
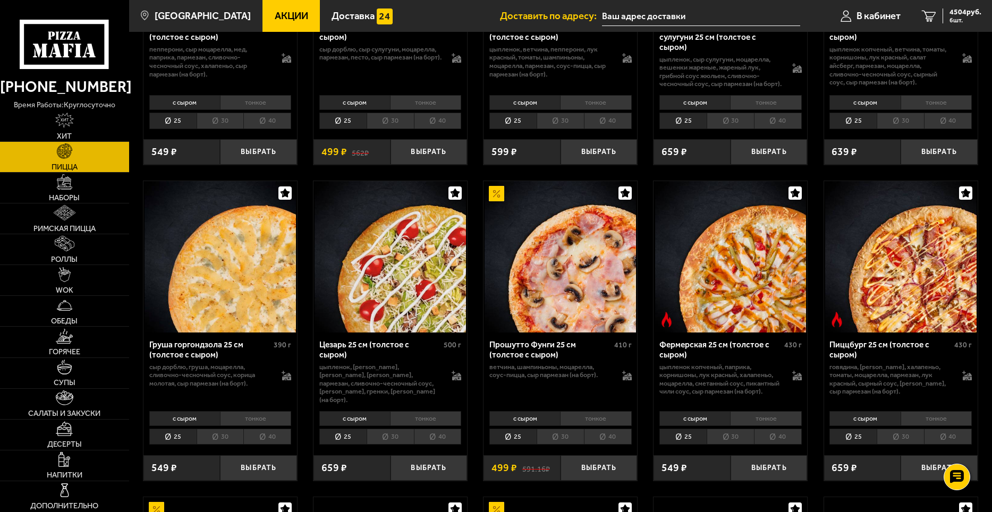
scroll to position [903, 0]
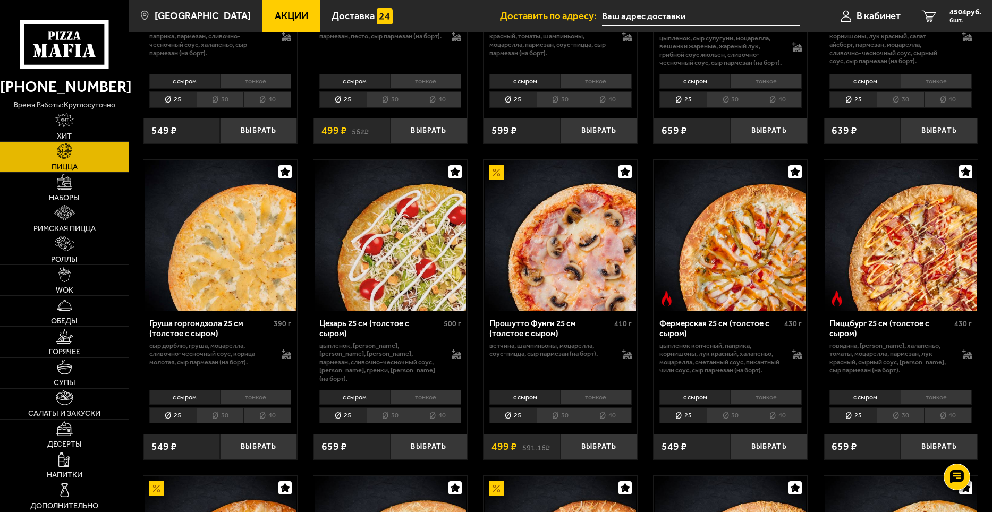
click at [259, 405] on li "тонкое" at bounding box center [255, 397] width 71 height 15
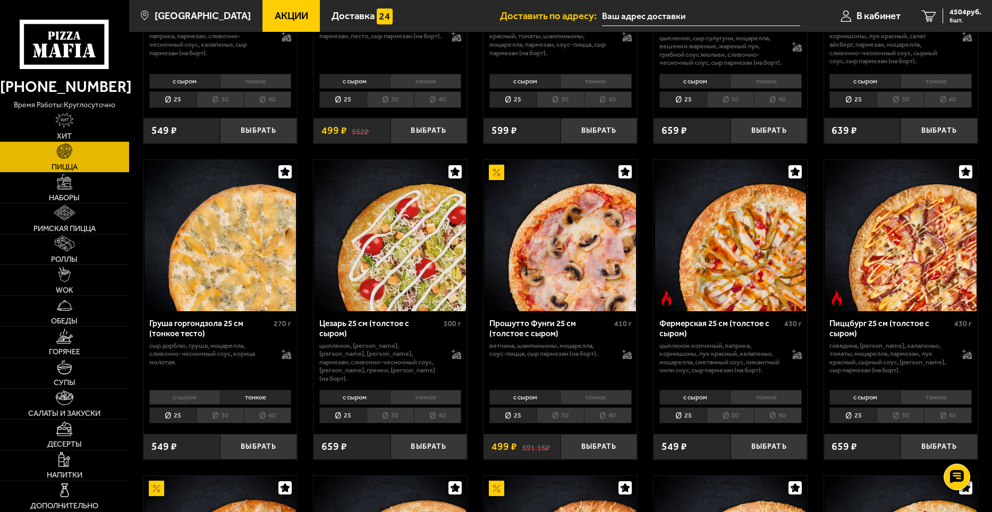
click at [222, 424] on li "30" at bounding box center [220, 415] width 47 height 16
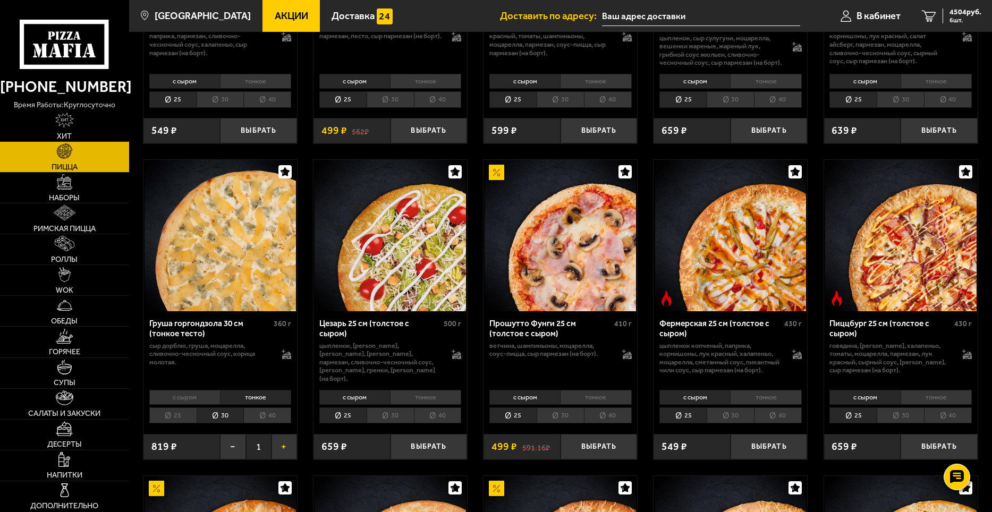
click at [283, 458] on button "+" at bounding box center [283, 446] width 25 height 25
click at [283, 455] on button "+" at bounding box center [283, 446] width 25 height 25
click at [230, 457] on button "−" at bounding box center [232, 446] width 25 height 25
click at [243, 224] on img at bounding box center [219, 235] width 151 height 151
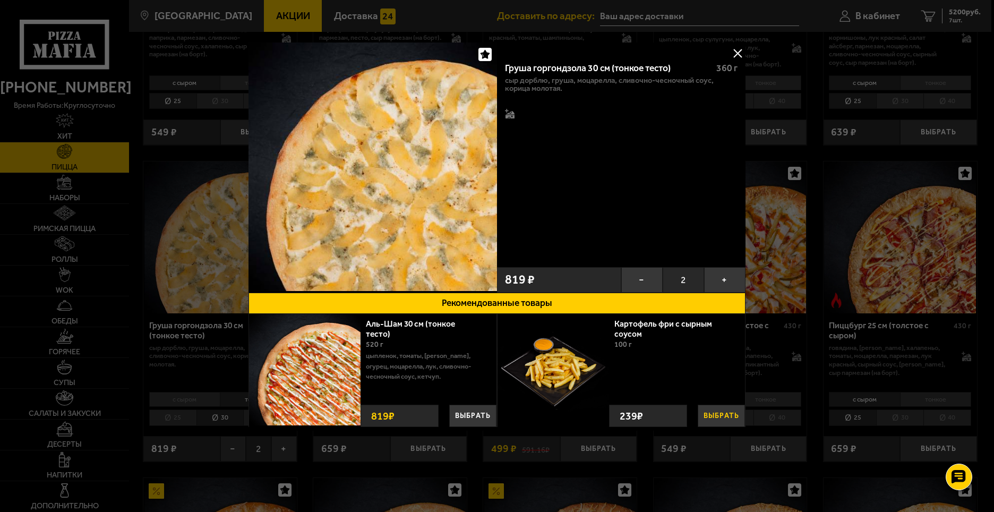
click at [715, 417] on button "Выбрать" at bounding box center [721, 416] width 47 height 22
click at [738, 51] on button at bounding box center [738, 53] width 16 height 16
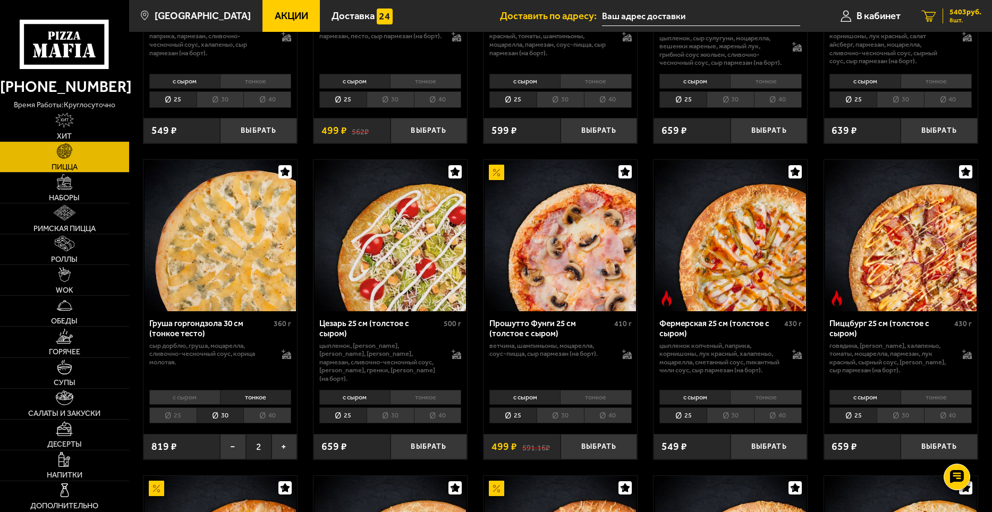
click at [968, 11] on span "5403 руб." at bounding box center [965, 11] width 32 height 7
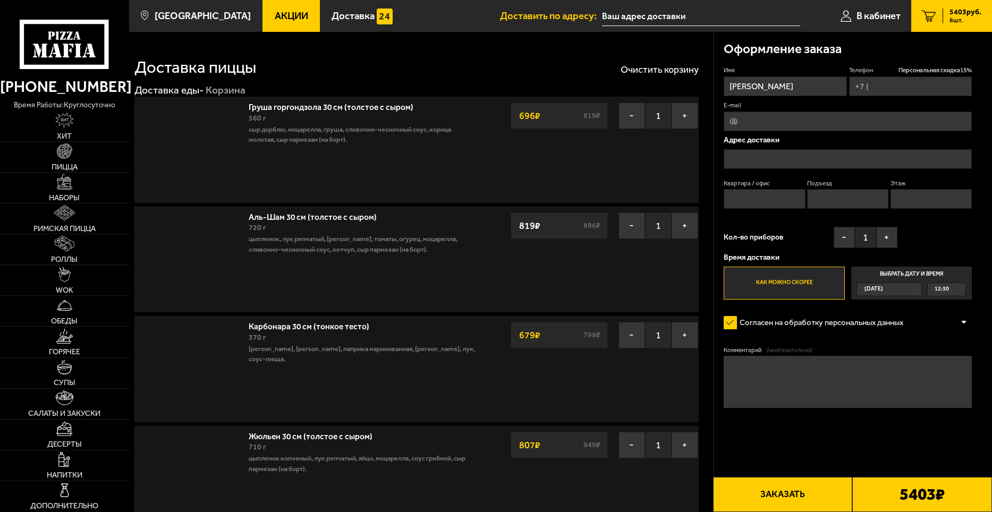
type input "[PHONE_NUMBER]"
type input "[STREET_ADDRESS]"
type input "10"
type input "1"
type input "3"
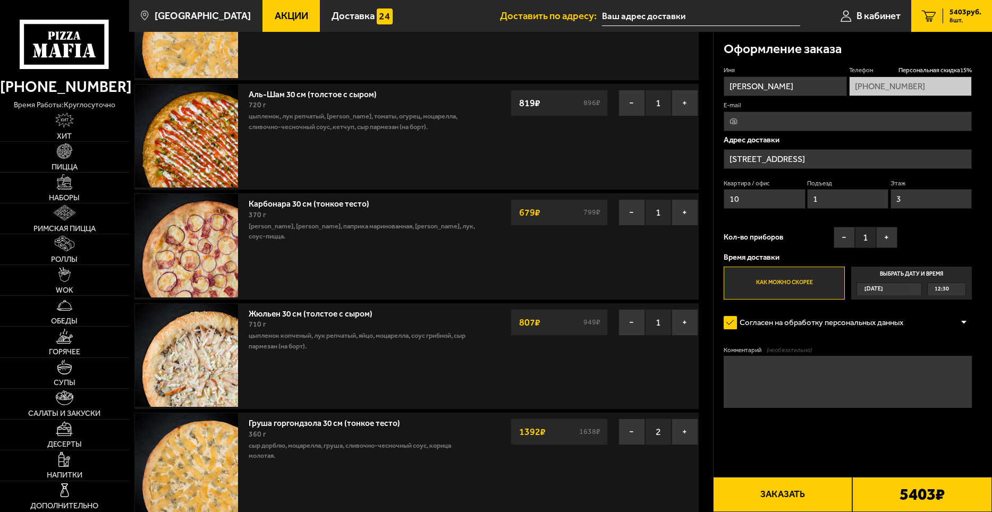
scroll to position [425, 0]
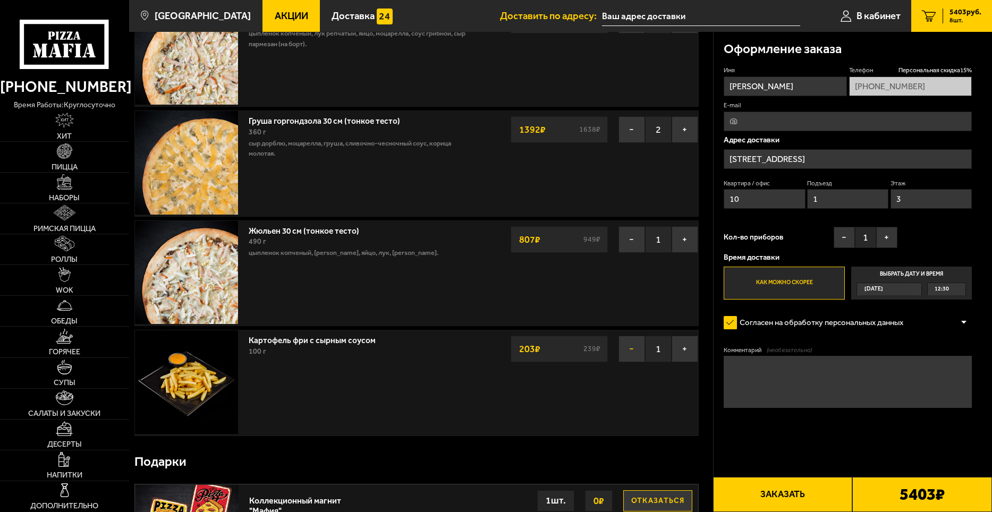
click at [630, 352] on button "−" at bounding box center [631, 349] width 27 height 27
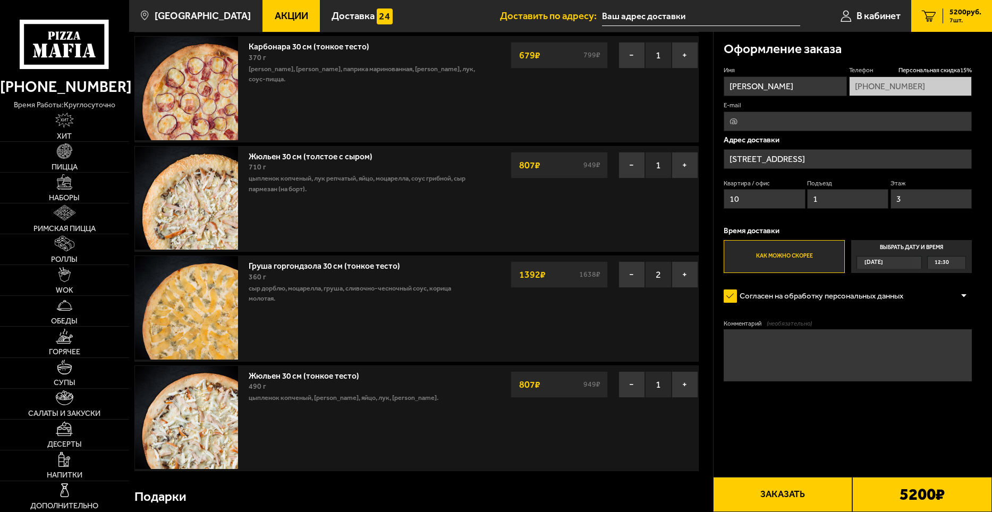
scroll to position [212, 0]
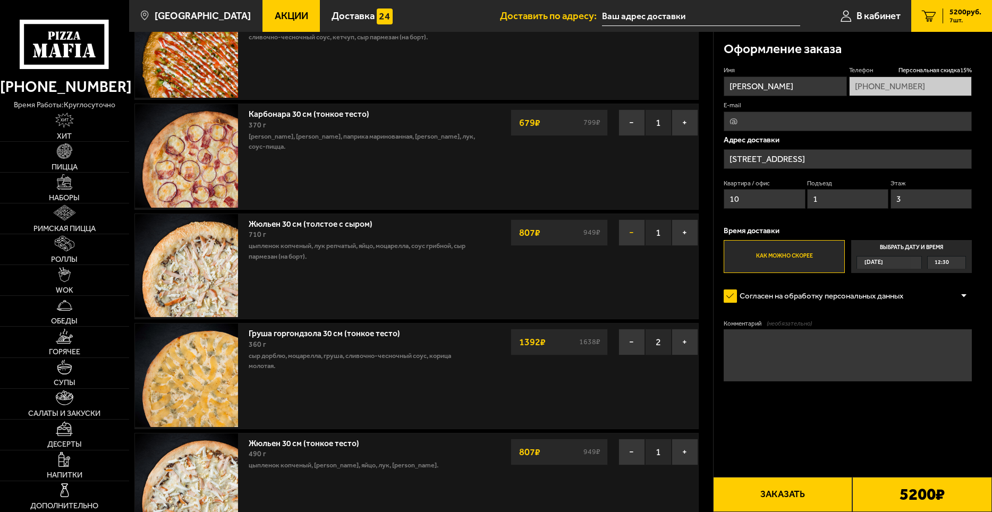
click at [631, 234] on button "−" at bounding box center [631, 232] width 27 height 27
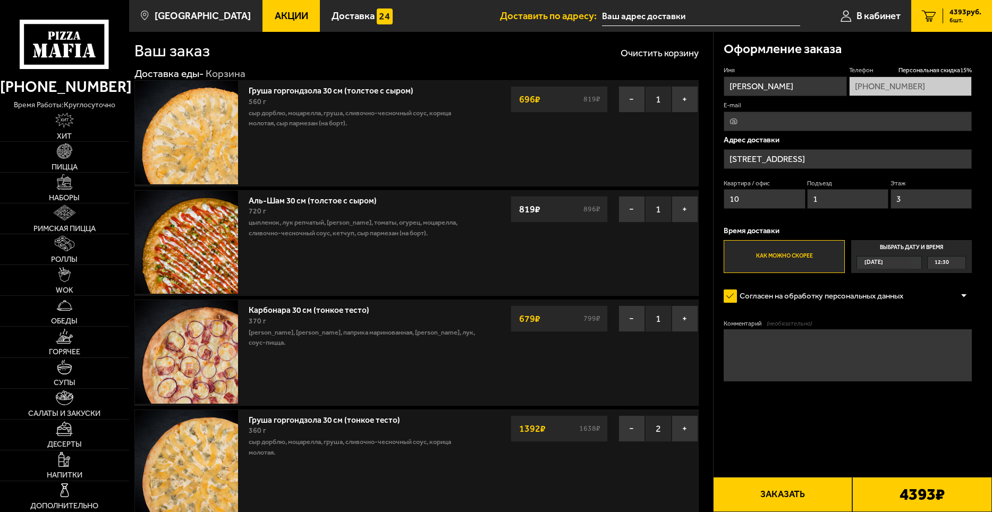
scroll to position [0, 0]
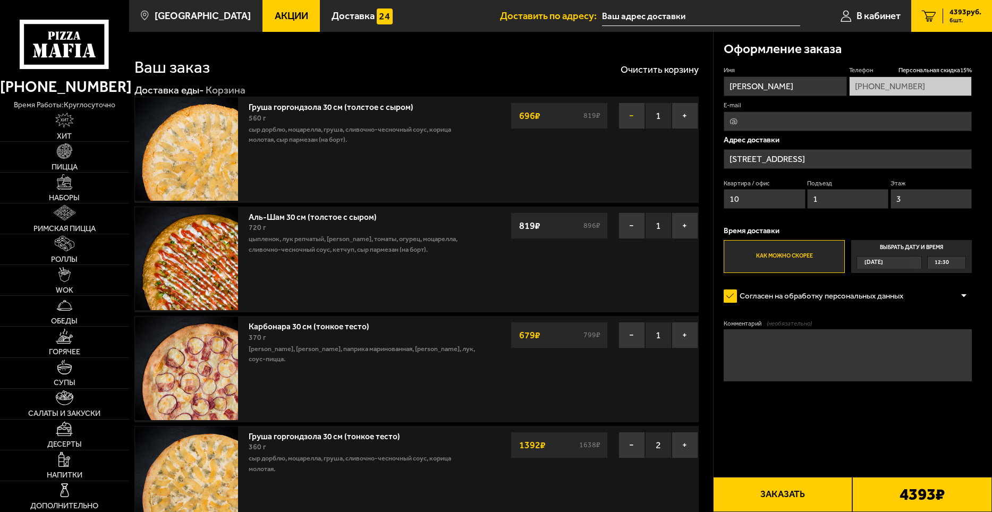
click at [634, 113] on button "−" at bounding box center [631, 116] width 27 height 27
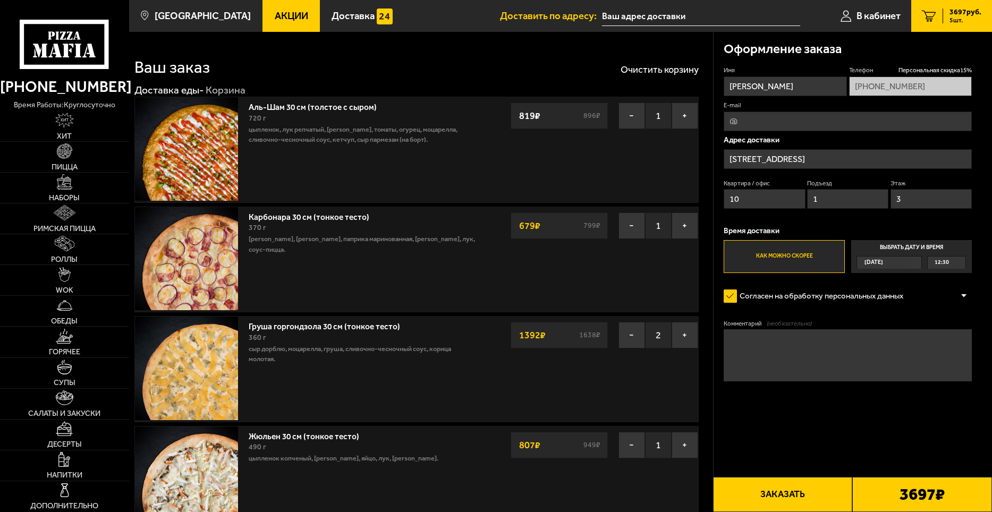
click at [197, 150] on img at bounding box center [186, 148] width 103 height 103
click at [286, 106] on link "Аль-Шам 30 см (толстое с сыром)" at bounding box center [318, 105] width 138 height 13
click at [66, 161] on link "Пицца" at bounding box center [64, 157] width 129 height 30
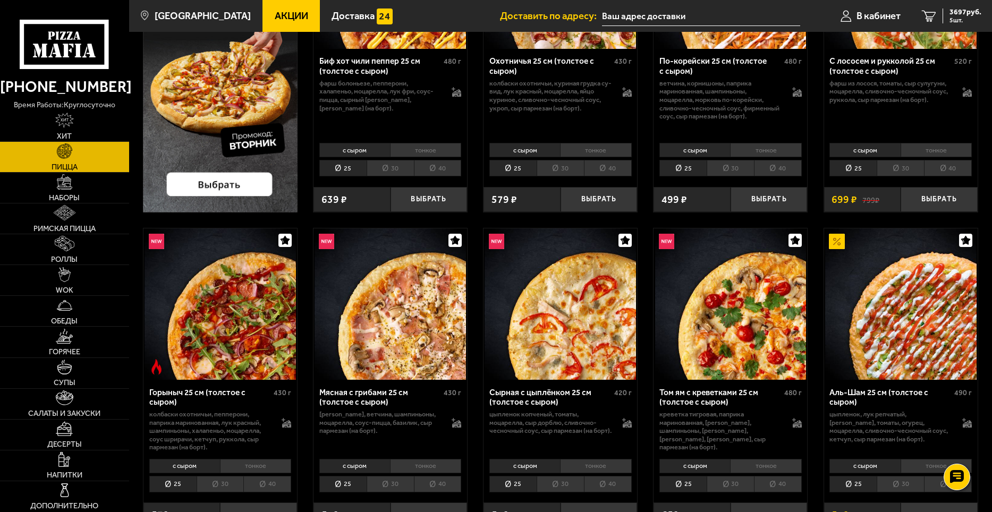
scroll to position [212, 0]
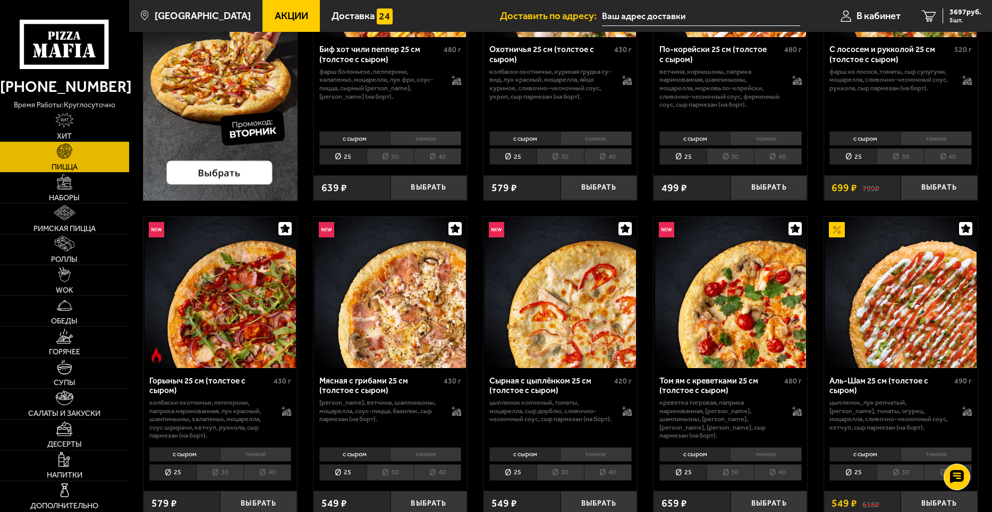
click at [919, 455] on li "тонкое" at bounding box center [935, 454] width 71 height 15
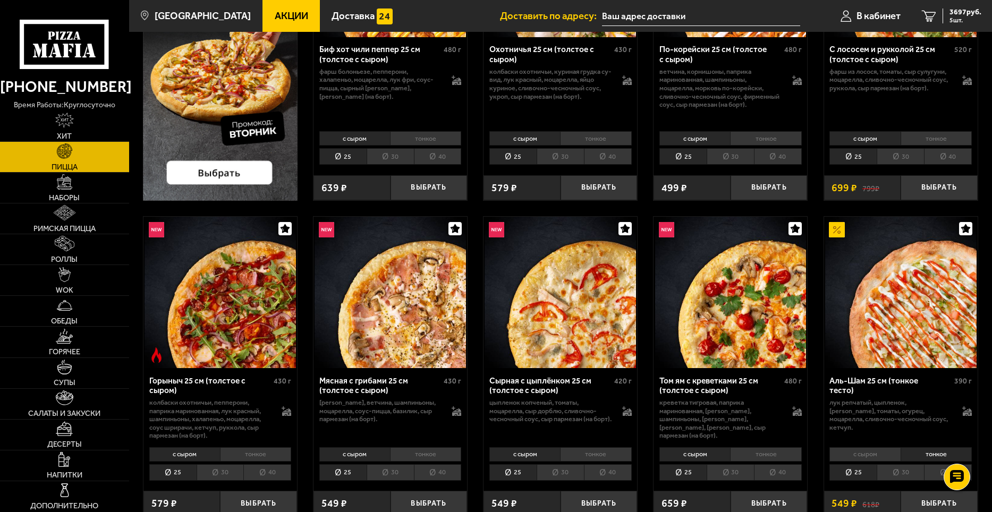
click at [875, 455] on li "с сыром" at bounding box center [864, 454] width 71 height 15
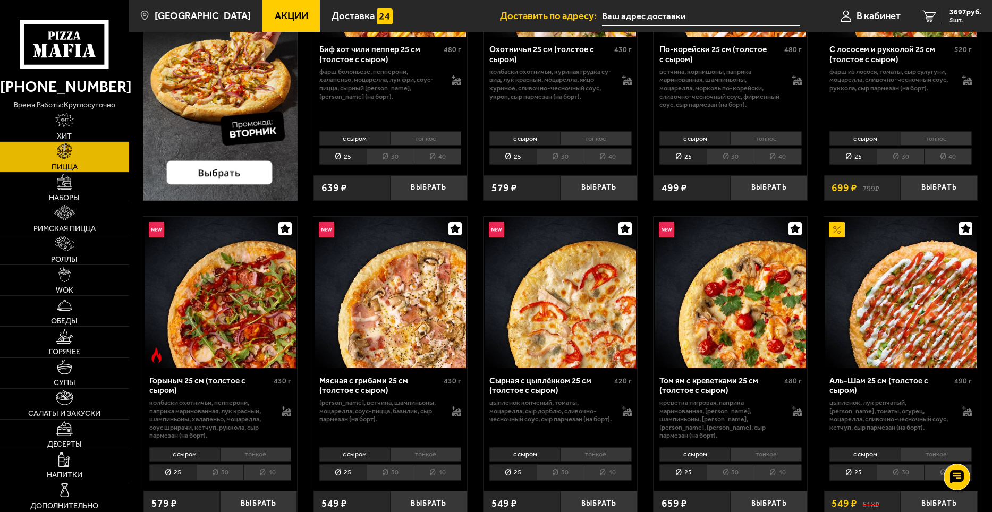
click at [928, 457] on li "тонкое" at bounding box center [935, 454] width 71 height 15
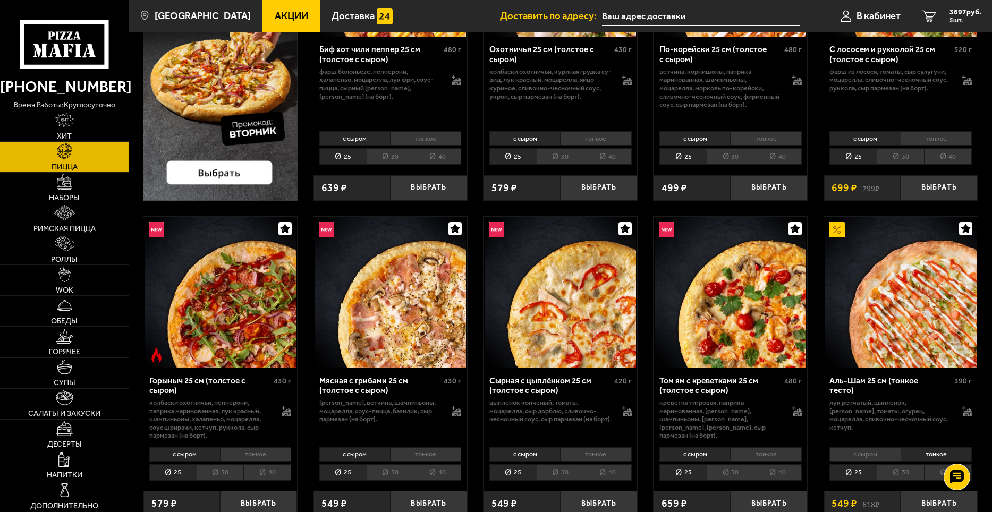
click at [908, 471] on li "30" at bounding box center [899, 472] width 47 height 16
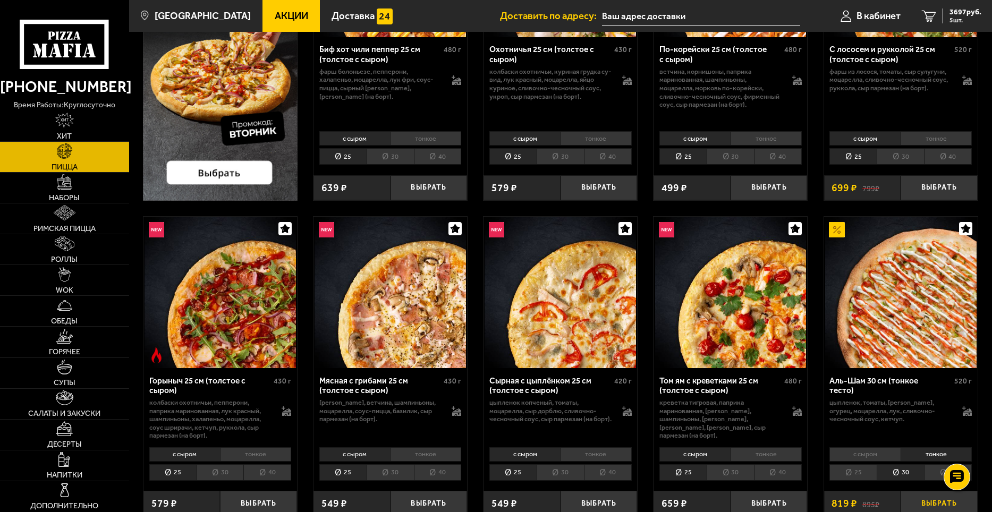
click at [938, 501] on button "Выбрать" at bounding box center [938, 503] width 77 height 25
click at [969, 15] on span "4516 руб." at bounding box center [965, 11] width 32 height 7
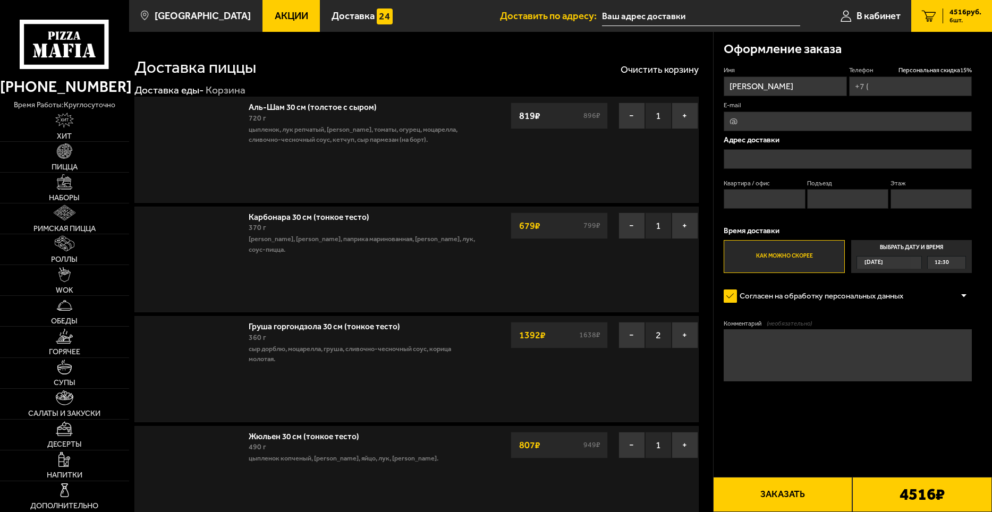
type input "[PHONE_NUMBER]"
type input "[STREET_ADDRESS]"
type input "10"
type input "1"
type input "3"
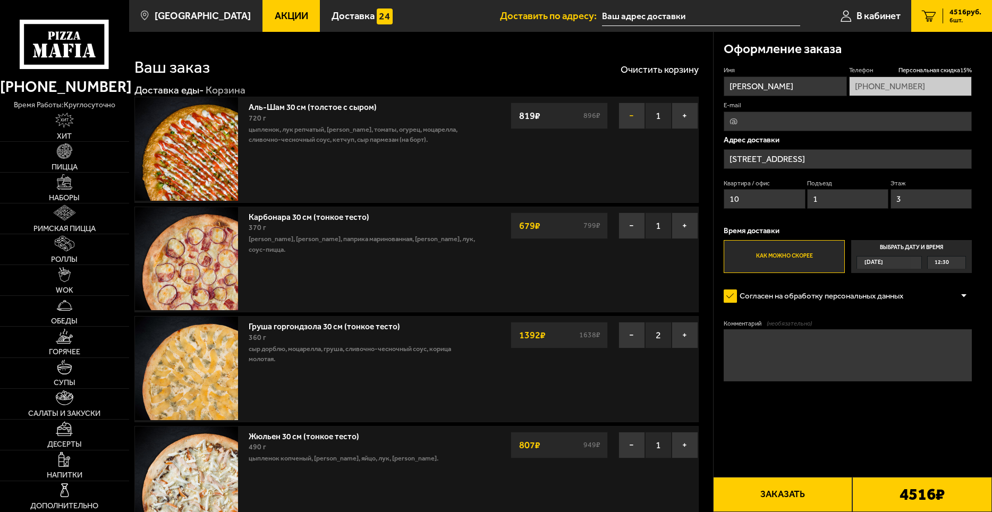
click at [629, 114] on button "−" at bounding box center [631, 116] width 27 height 27
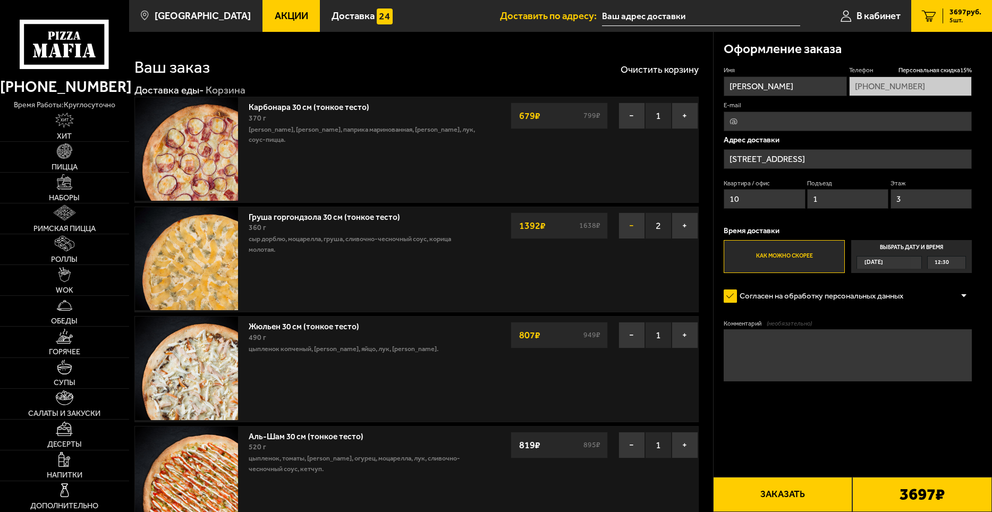
click at [634, 224] on button "−" at bounding box center [631, 225] width 27 height 27
click at [945, 263] on span "12:30" at bounding box center [941, 263] width 14 height 12
click at [0, 0] on input "Выбрать дату и время [DATE] 12:30" at bounding box center [0, 0] width 0 height 0
click at [950, 263] on div "12:30" at bounding box center [946, 263] width 38 height 12
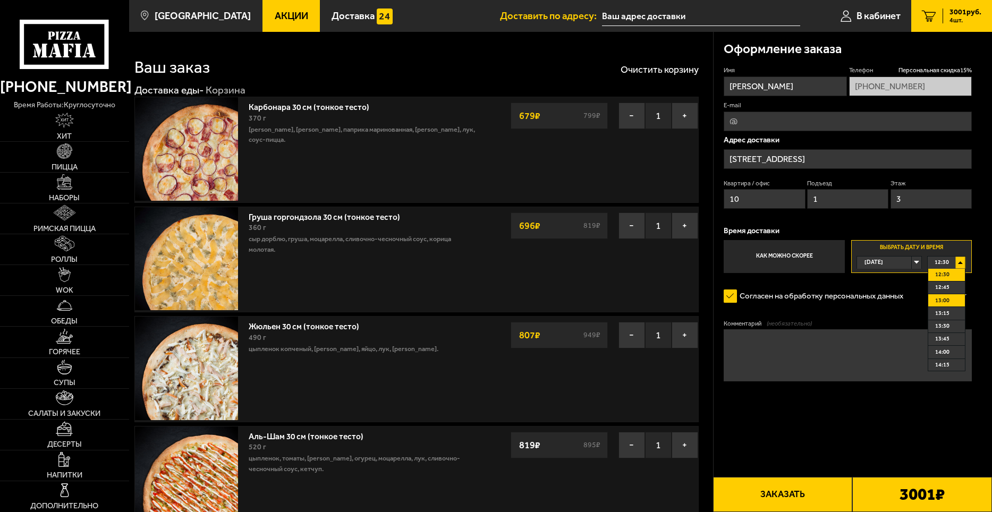
click at [948, 301] on span "13:00" at bounding box center [942, 301] width 14 height 12
click at [778, 495] on button "Заказать" at bounding box center [783, 494] width 140 height 35
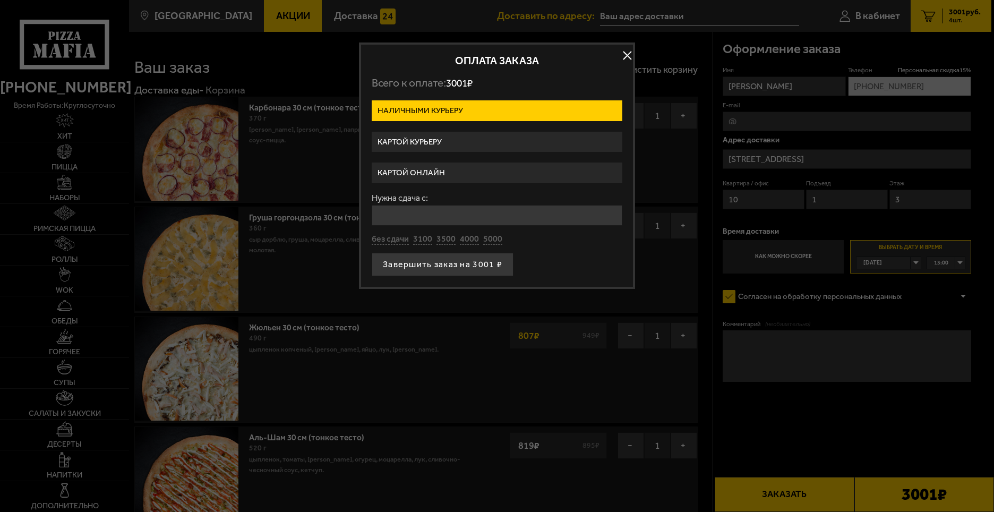
click at [414, 141] on label "Картой курьеру" at bounding box center [497, 142] width 251 height 21
click at [0, 0] on input "Картой курьеру" at bounding box center [0, 0] width 0 height 0
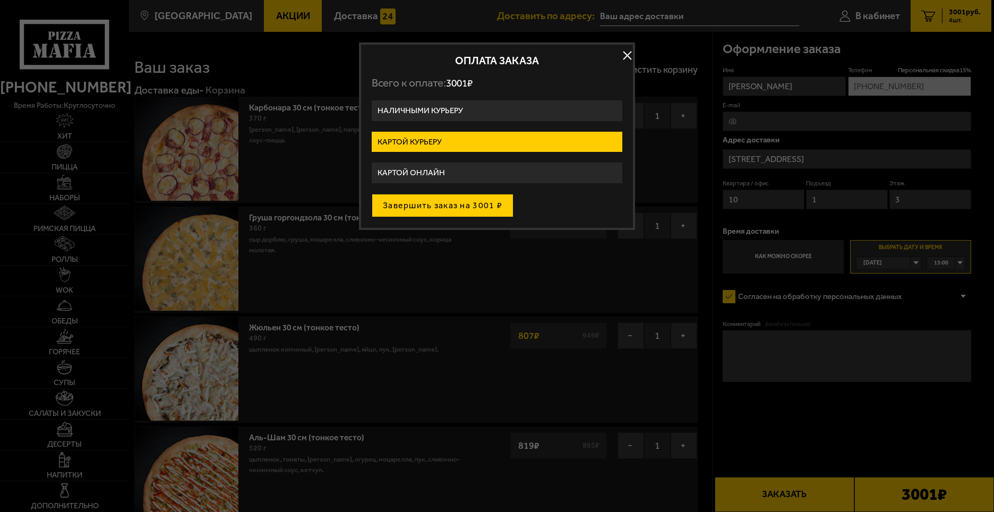
click at [404, 209] on button "Завершить заказ на 3001 ₽" at bounding box center [443, 205] width 142 height 23
